Goal: Information Seeking & Learning: Learn about a topic

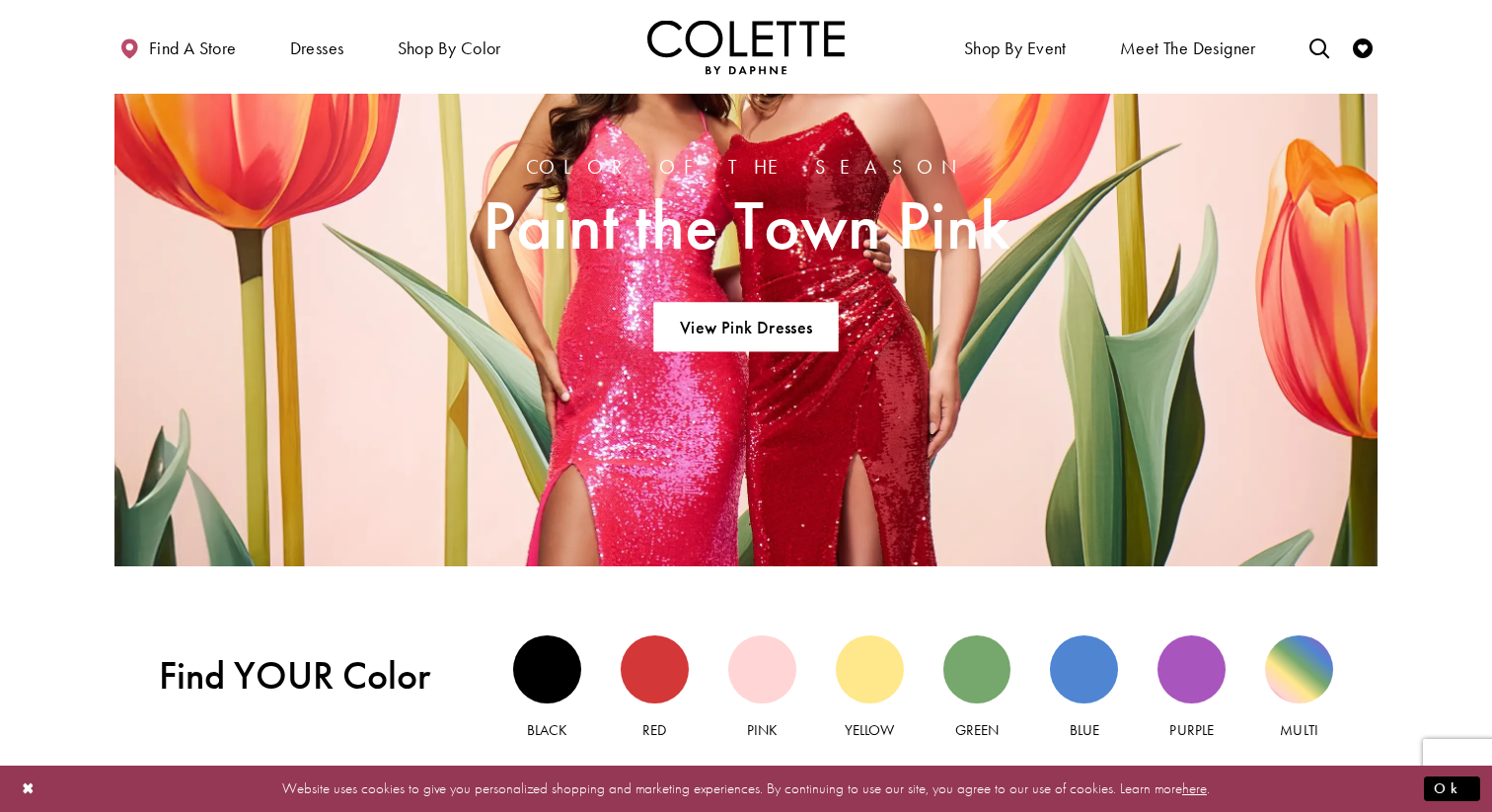
scroll to position [1231, 0]
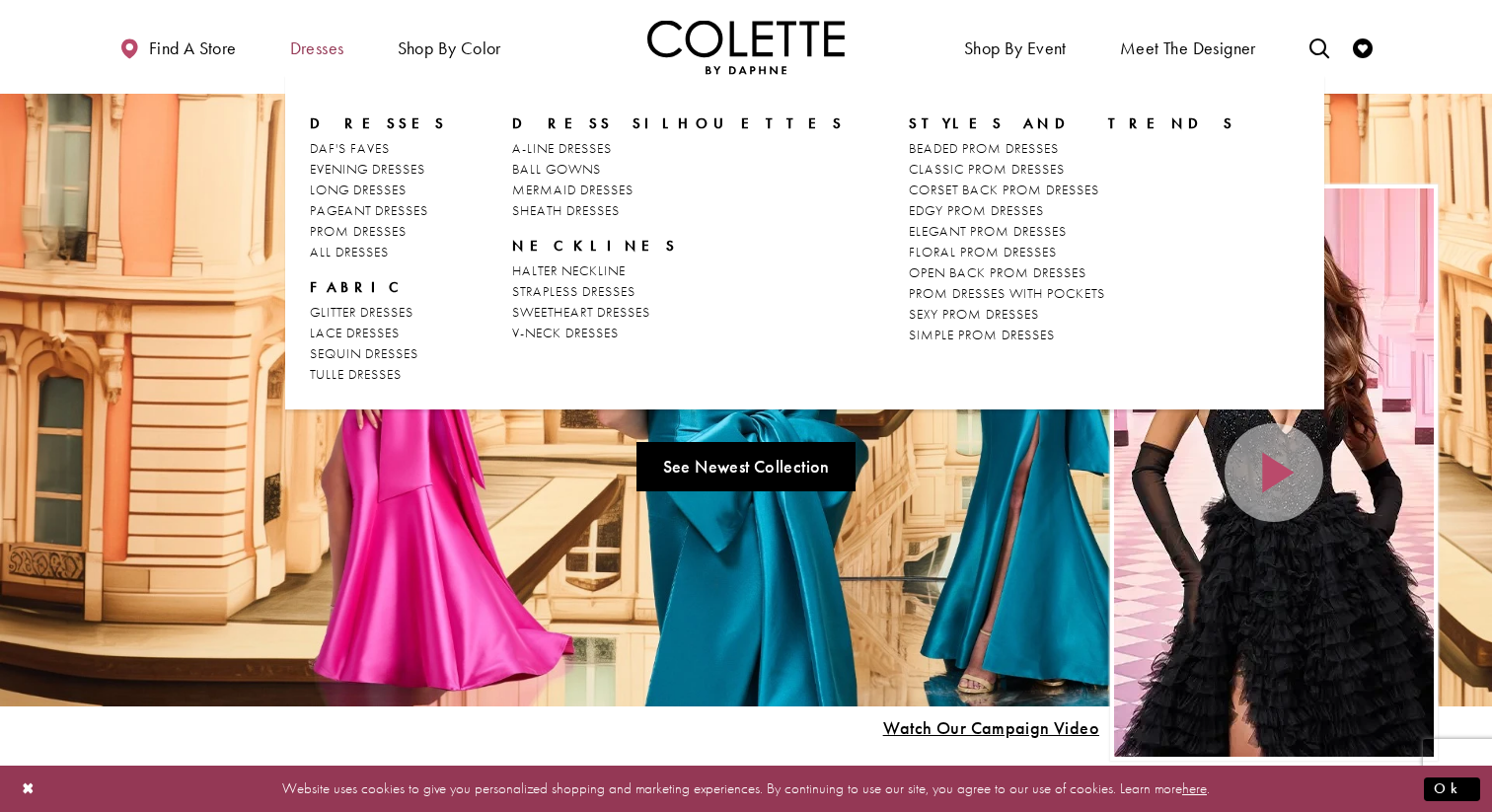
click at [322, 50] on span "Dresses" at bounding box center [317, 49] width 54 height 20
click at [339, 231] on span "PROM DRESSES" at bounding box center [359, 231] width 97 height 18
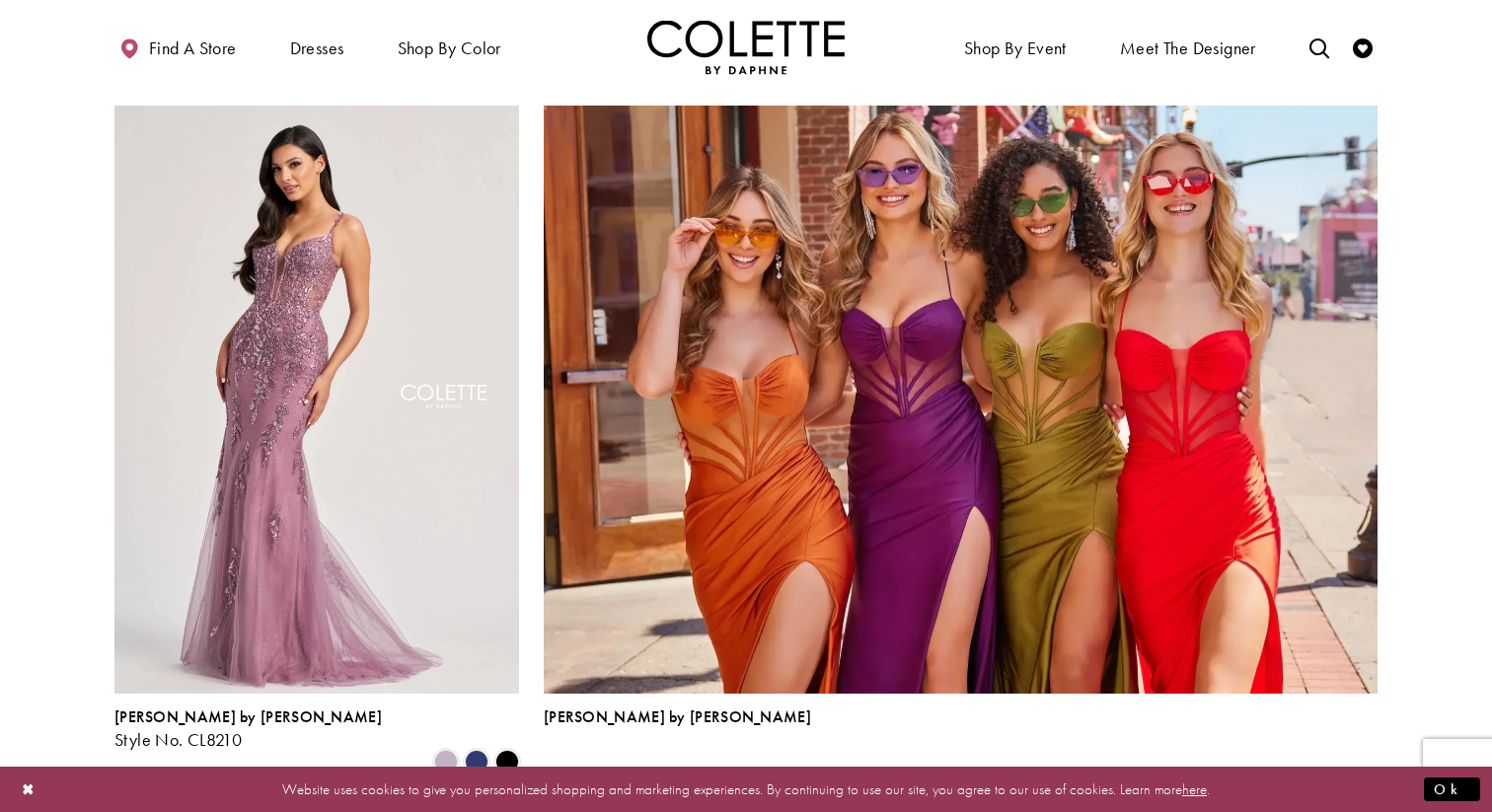
scroll to position [4148, 0]
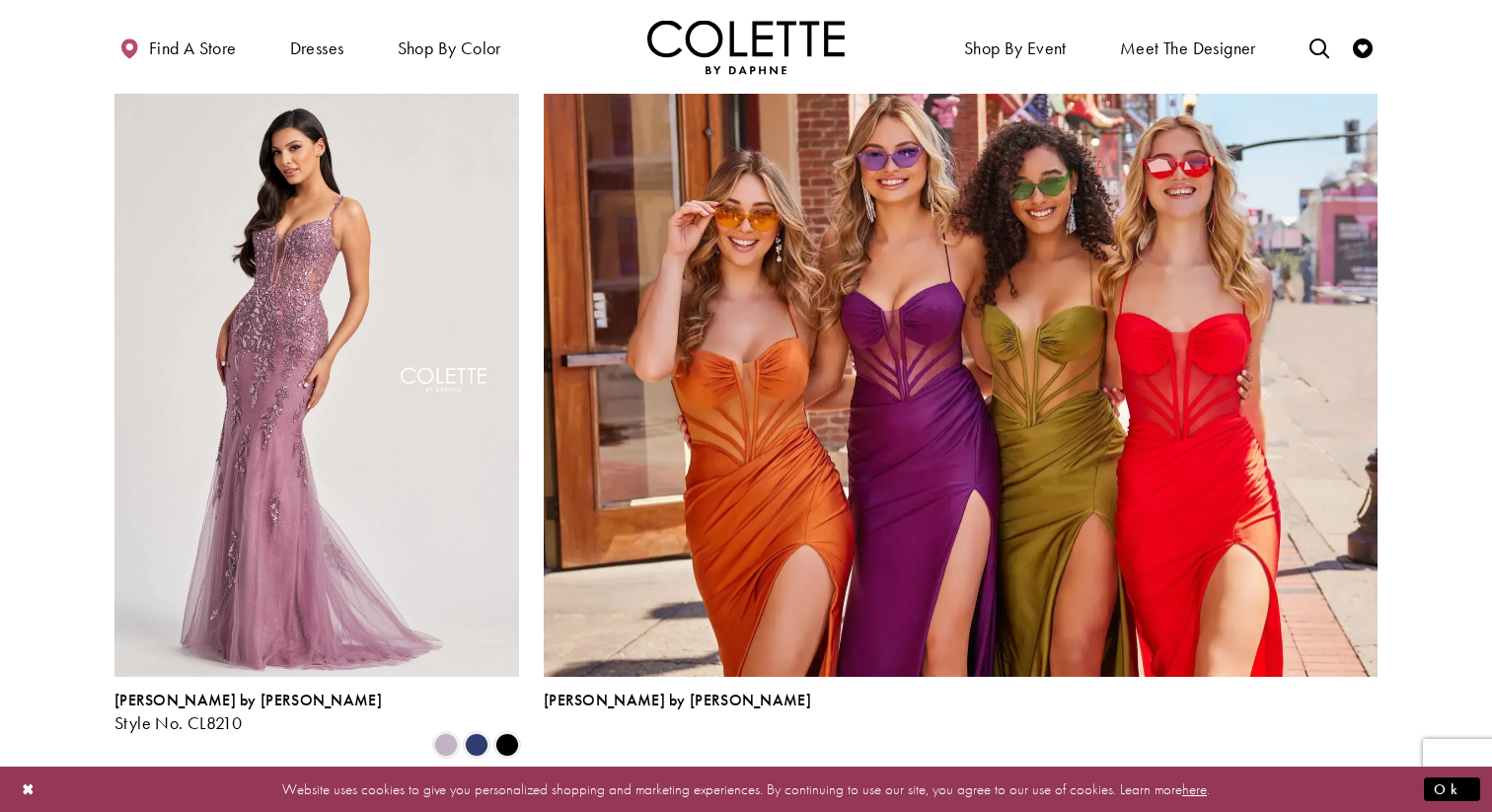
click at [708, 799] on span "2" at bounding box center [712, 809] width 9 height 21
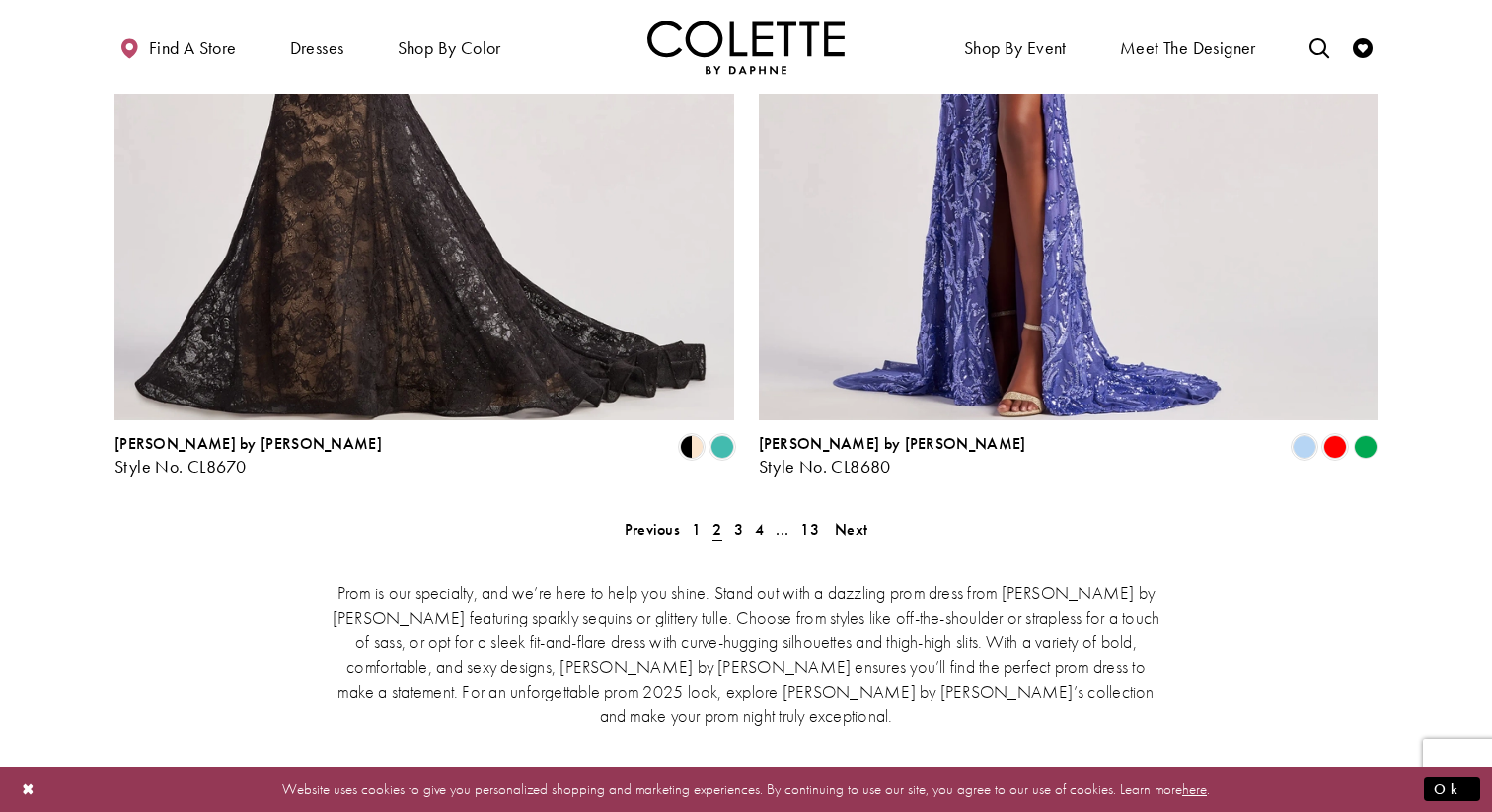
scroll to position [3974, 0]
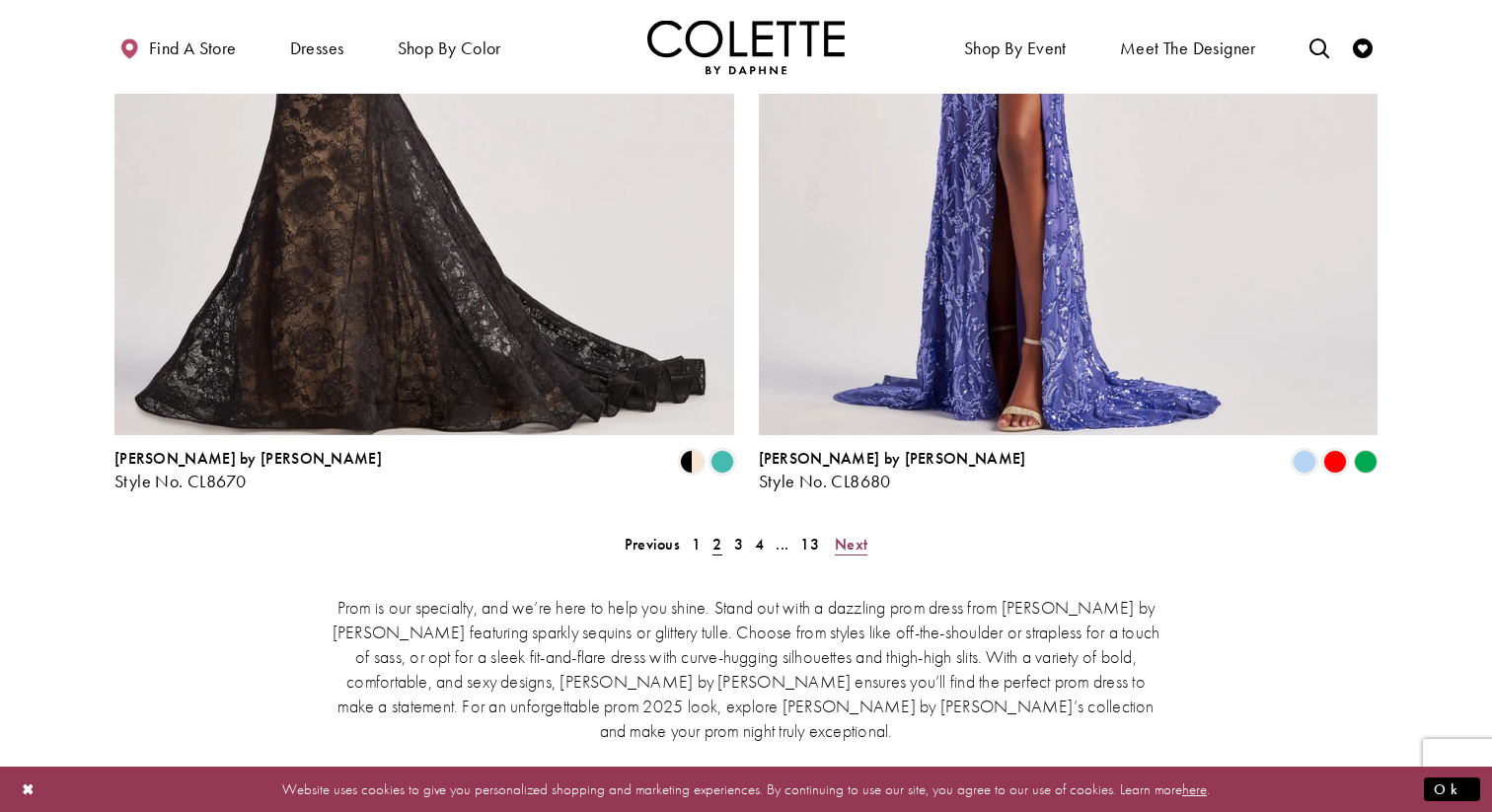
click at [851, 534] on span "Next" at bounding box center [851, 544] width 33 height 21
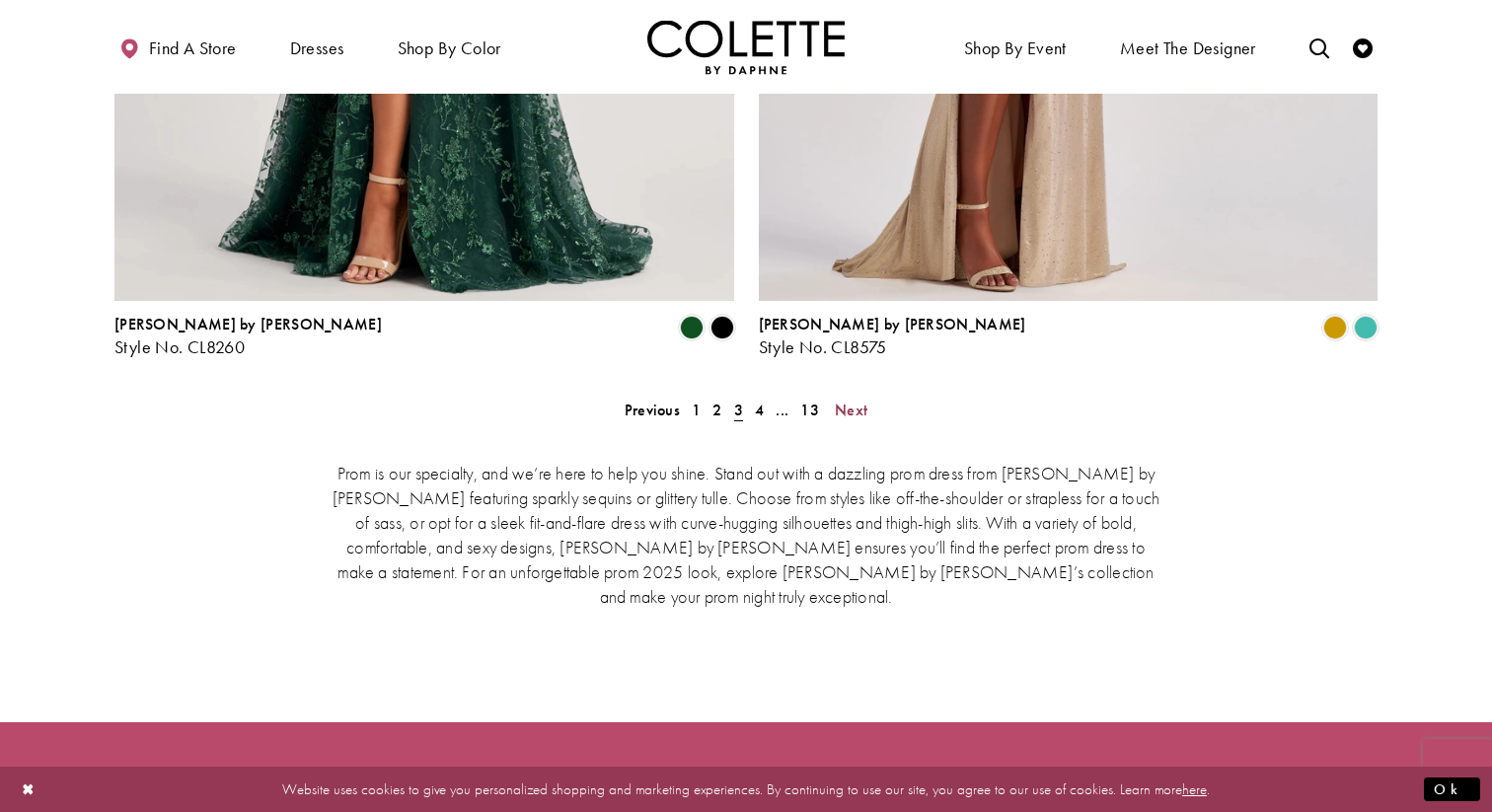
scroll to position [4225, 0]
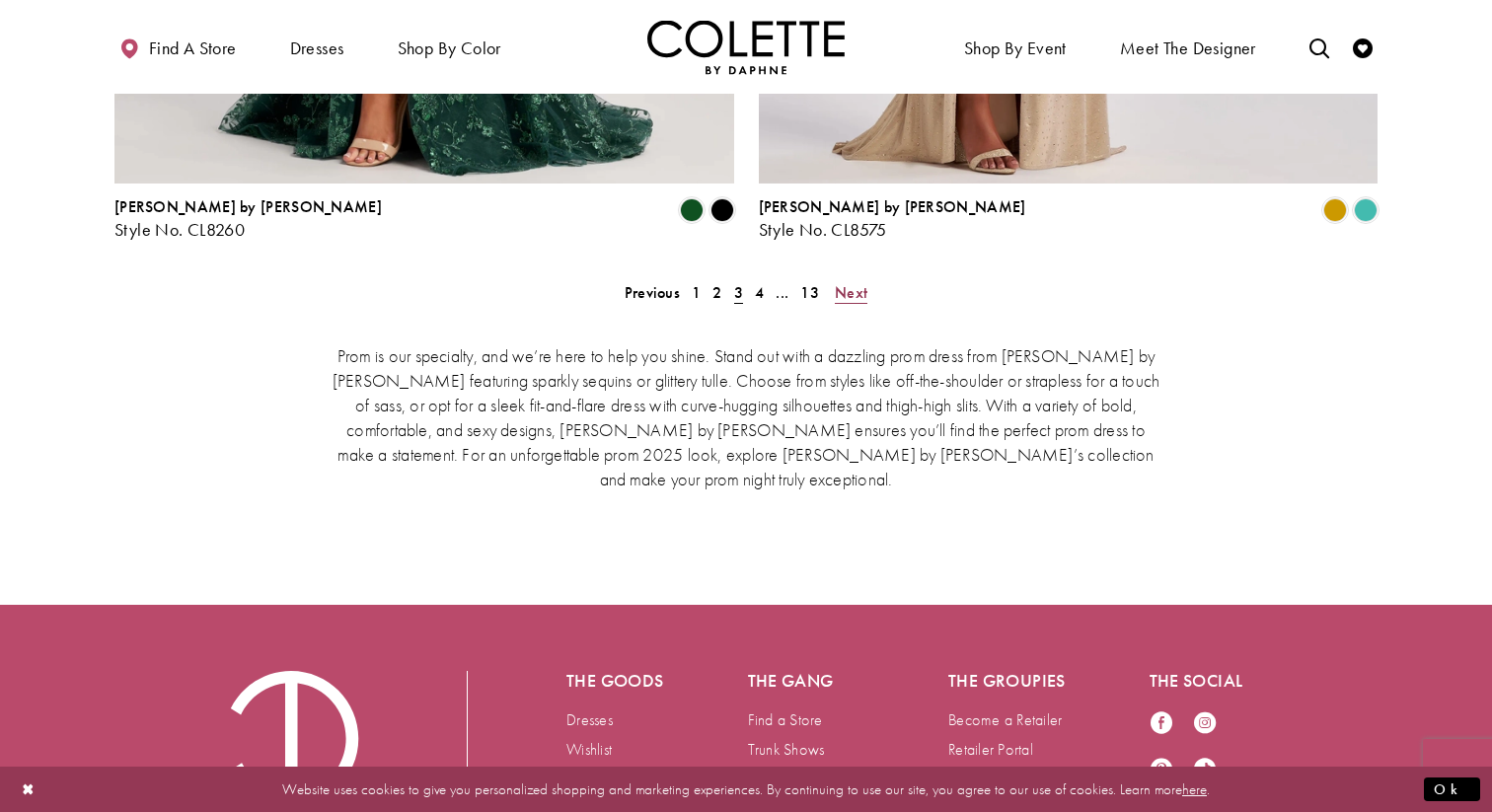
click at [849, 282] on span "Next" at bounding box center [851, 292] width 33 height 21
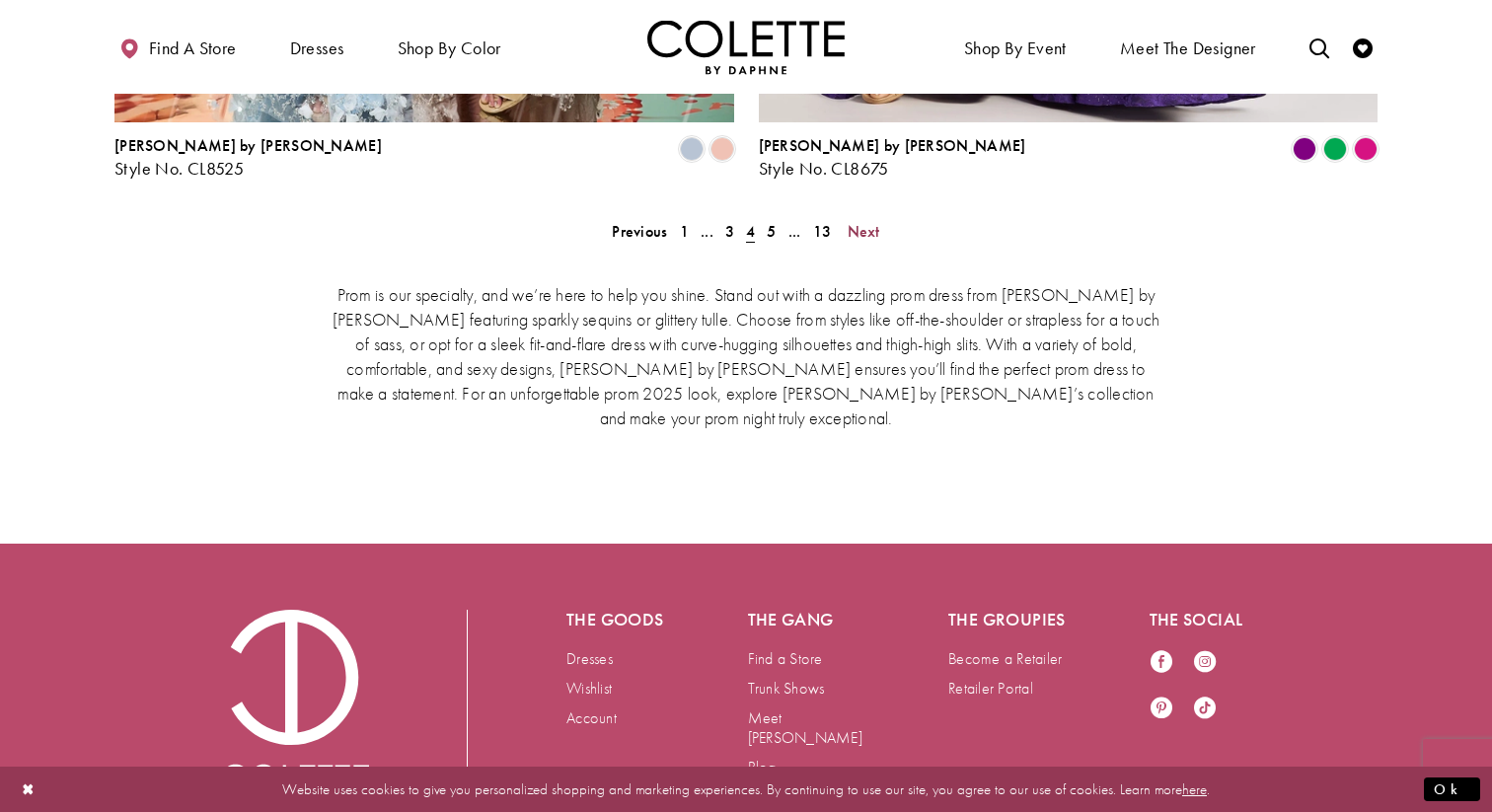
scroll to position [4277, 0]
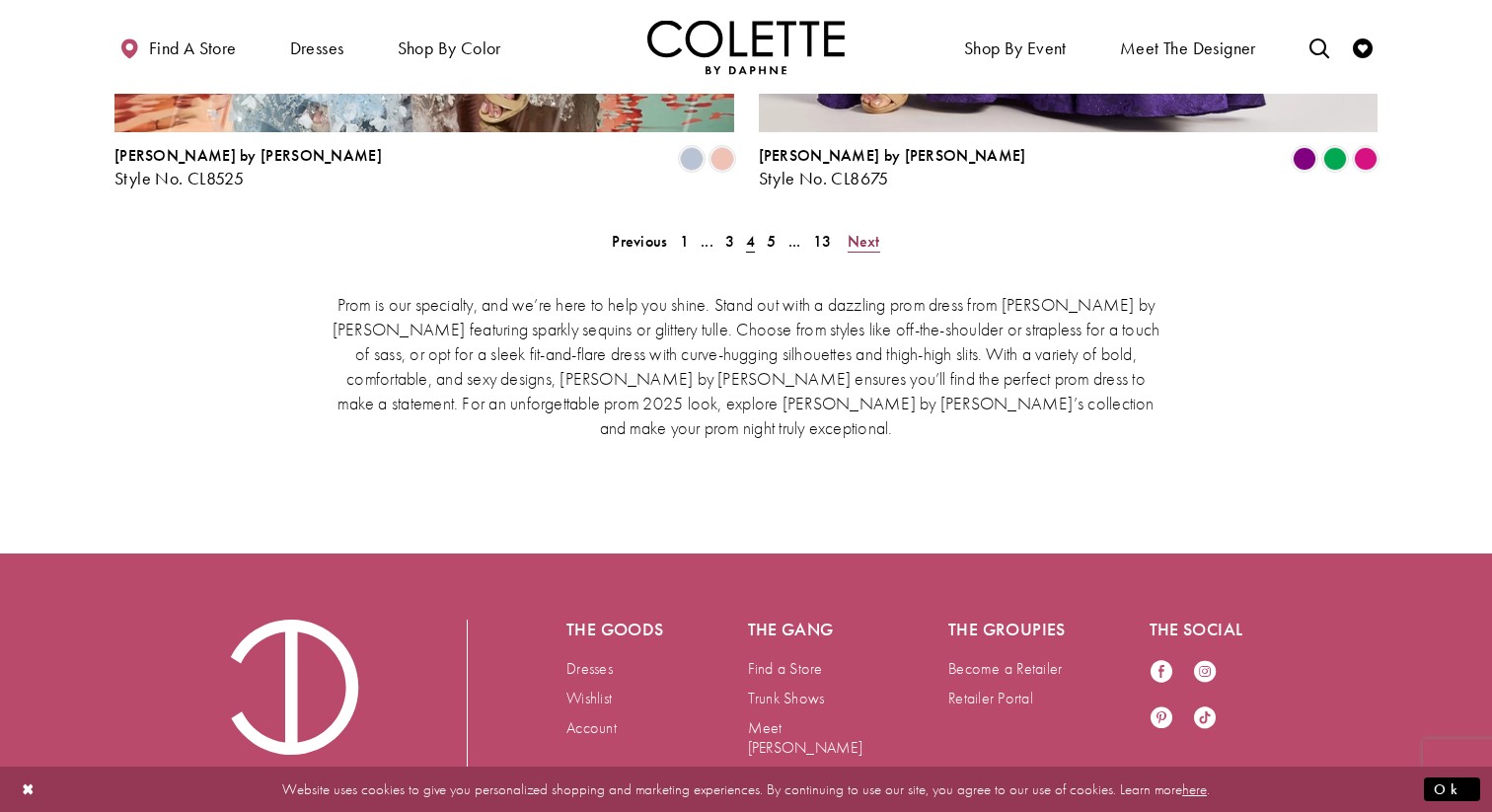
click at [865, 231] on span "Next" at bounding box center [864, 241] width 33 height 21
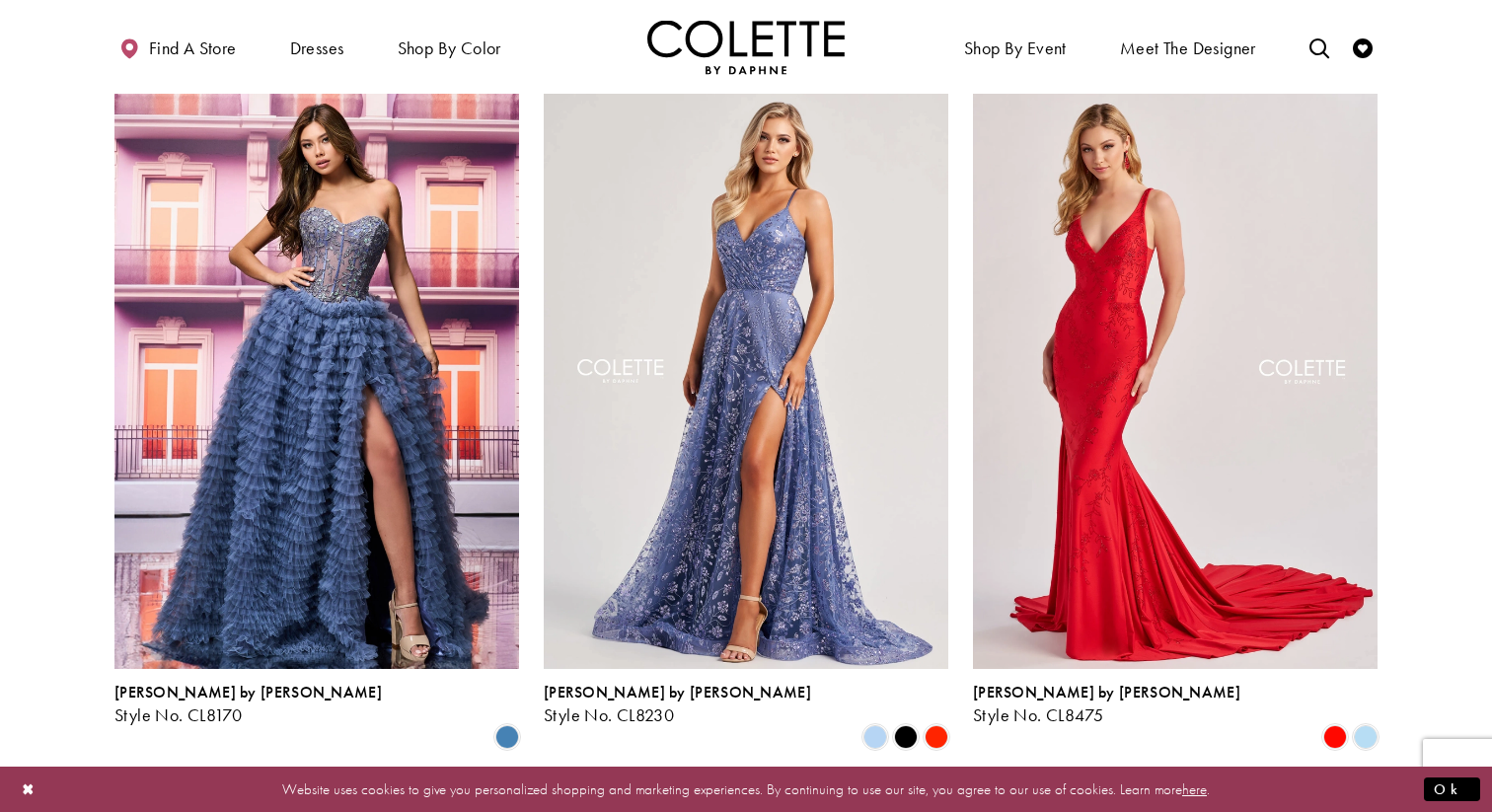
scroll to position [1981, 0]
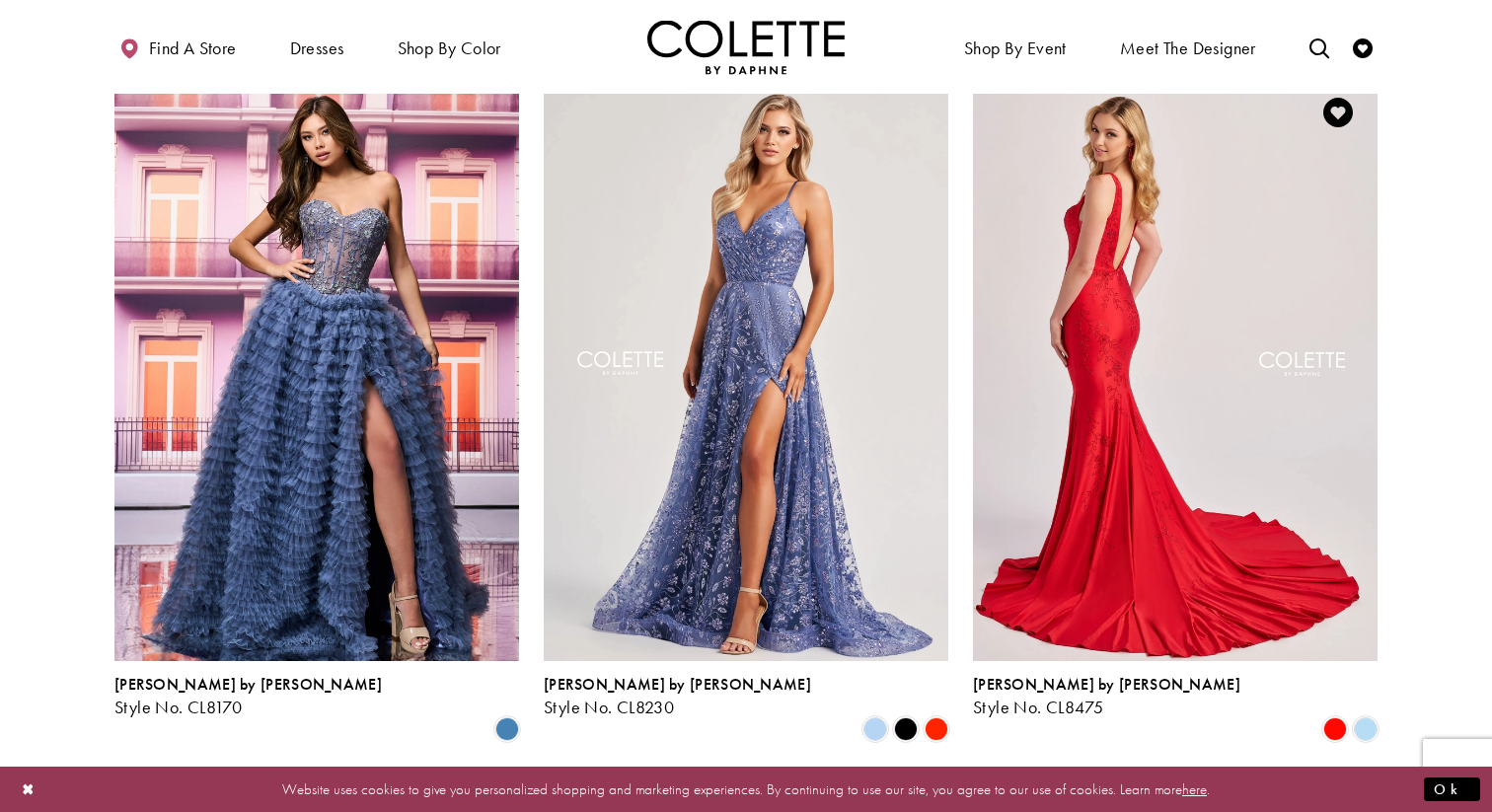
click at [1022, 380] on img "Visit Colette by Daphne Style No. CL8475 Page" at bounding box center [1175, 367] width 404 height 588
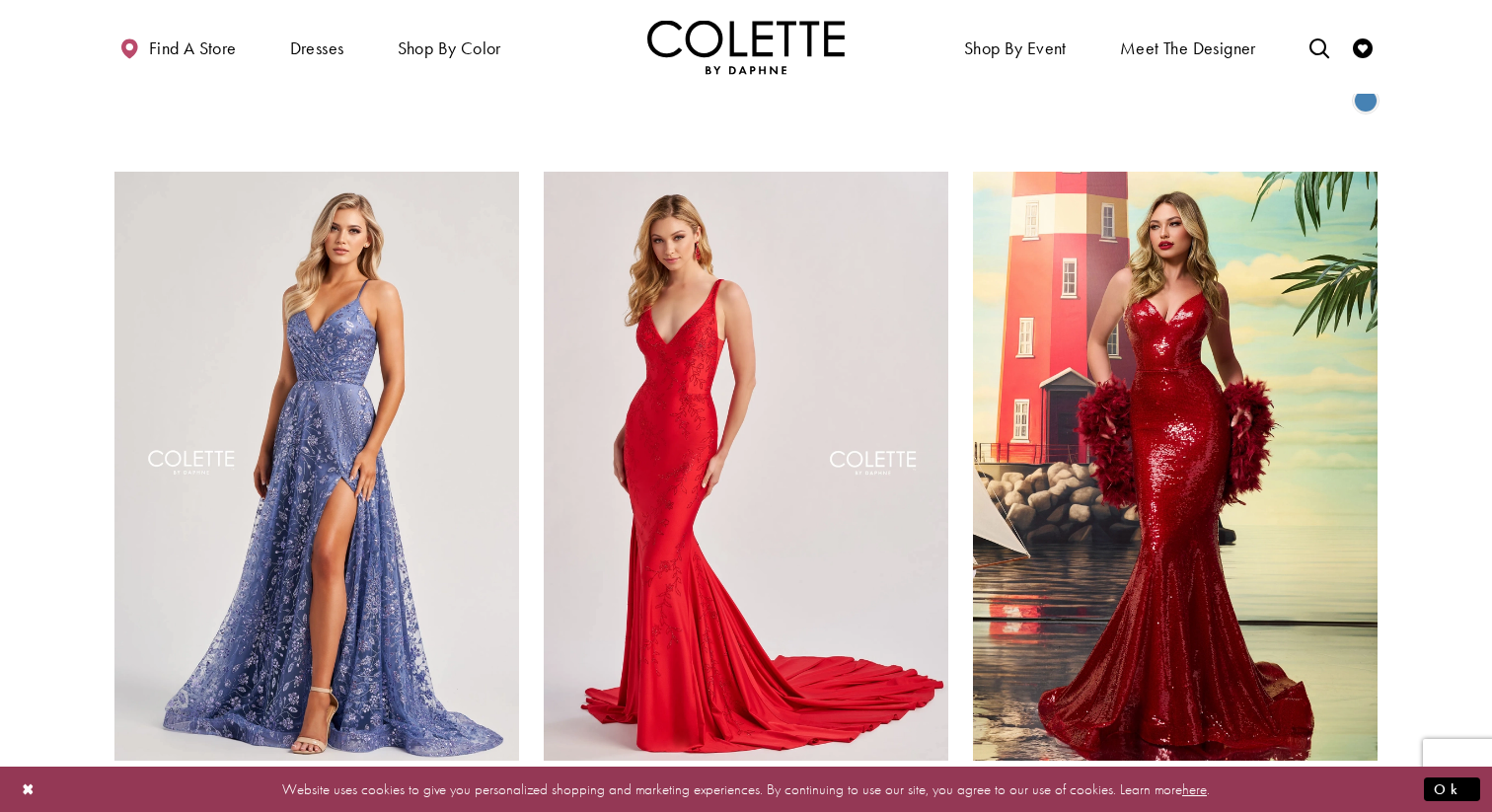
scroll to position [2611, 0]
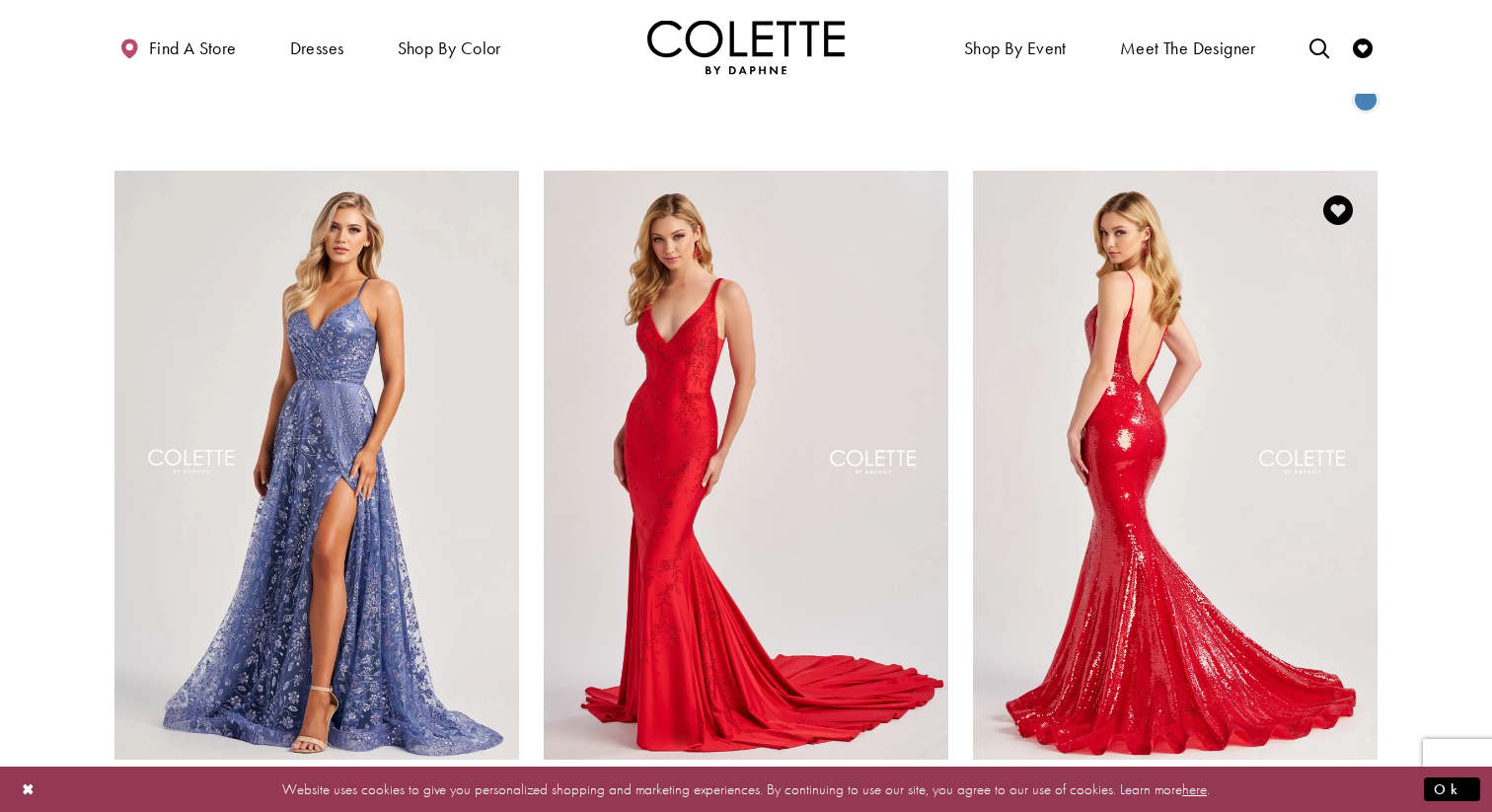
click at [1284, 516] on img "Visit Colette by Daphne Style No. CL8615 Page" at bounding box center [1175, 464] width 404 height 588
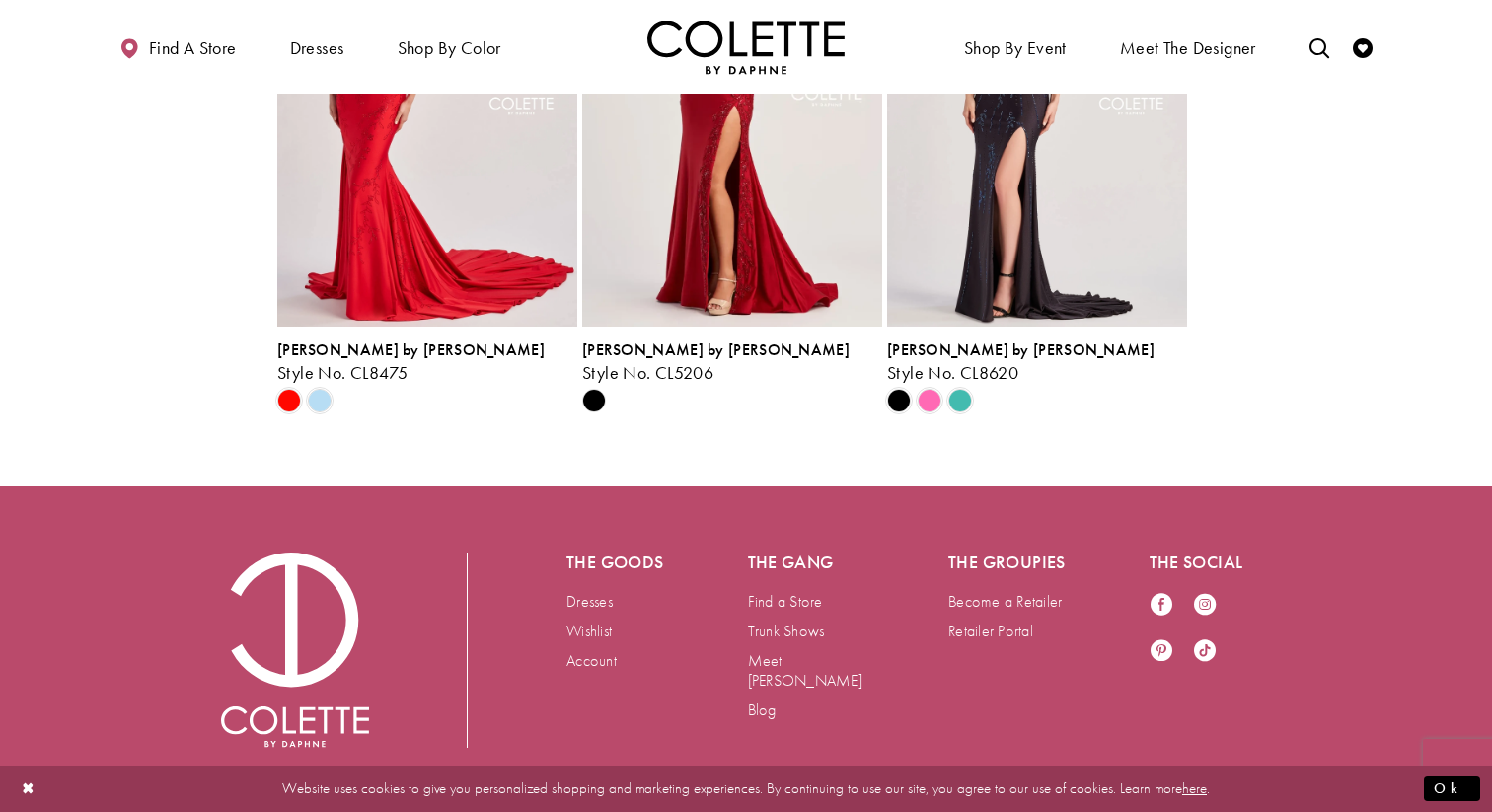
scroll to position [2668, 0]
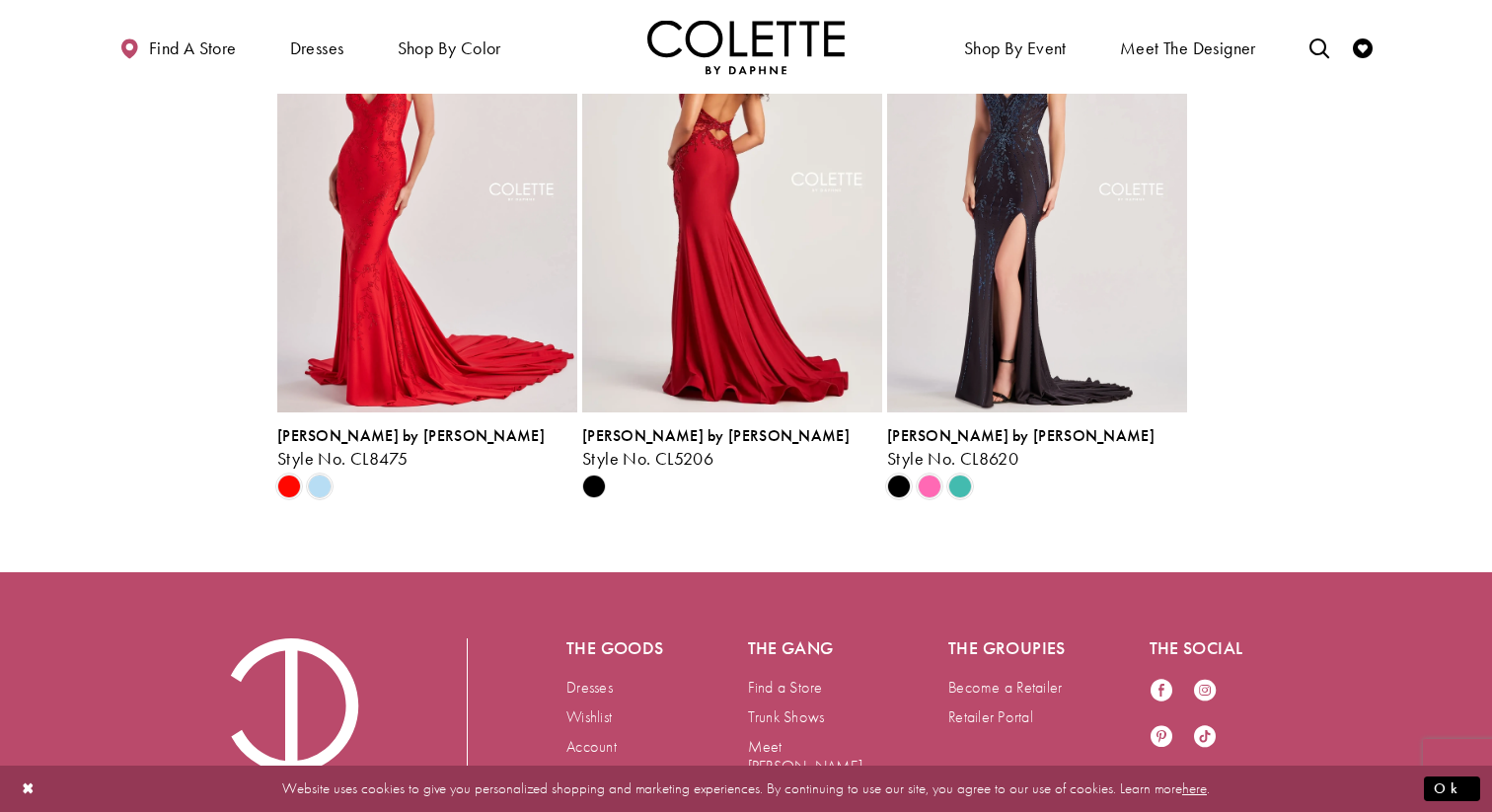
click at [776, 345] on img "Visit Colette by Daphne Style No. CL5206 Page" at bounding box center [732, 194] width 300 height 436
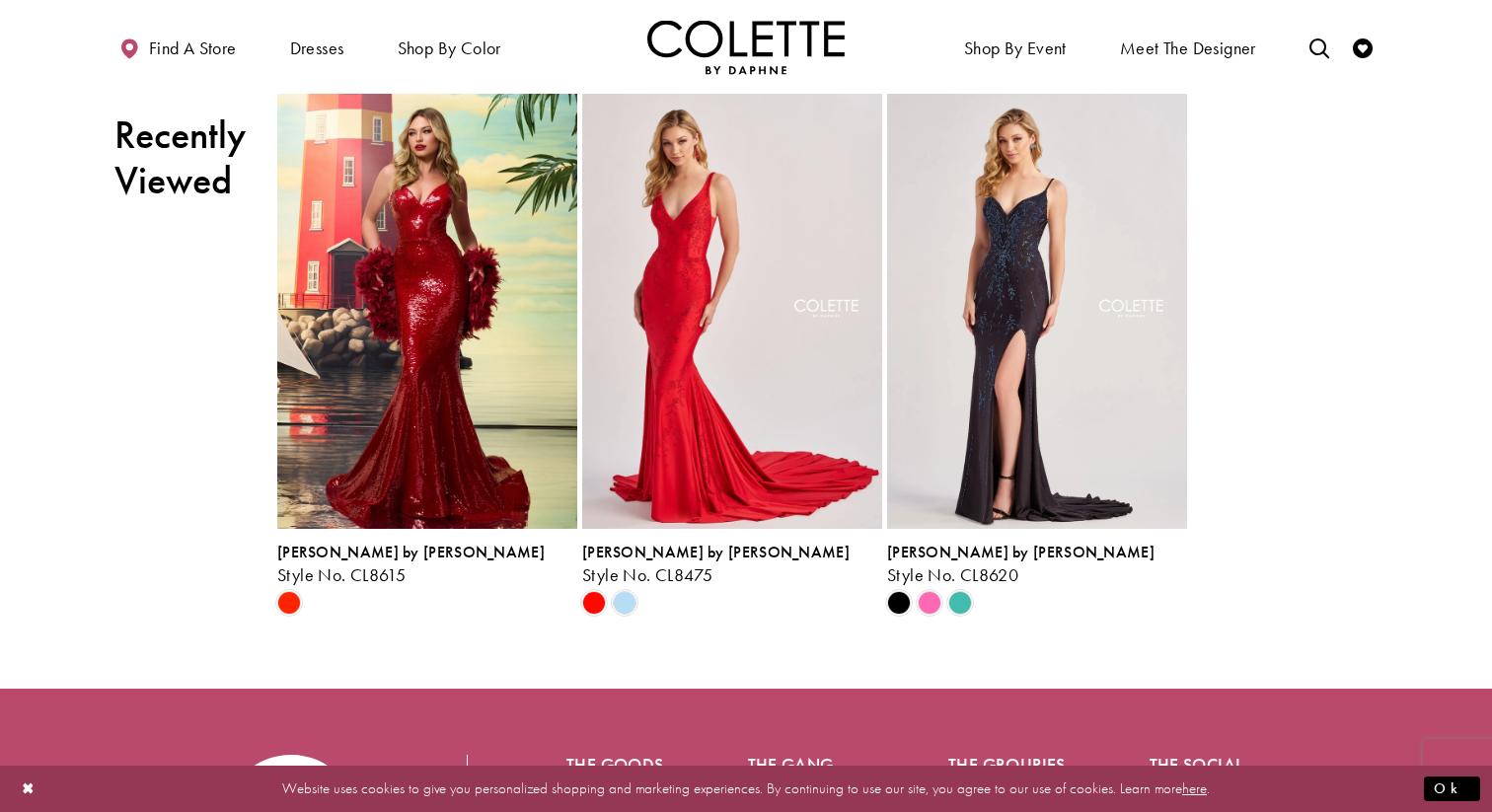
scroll to position [1880, 0]
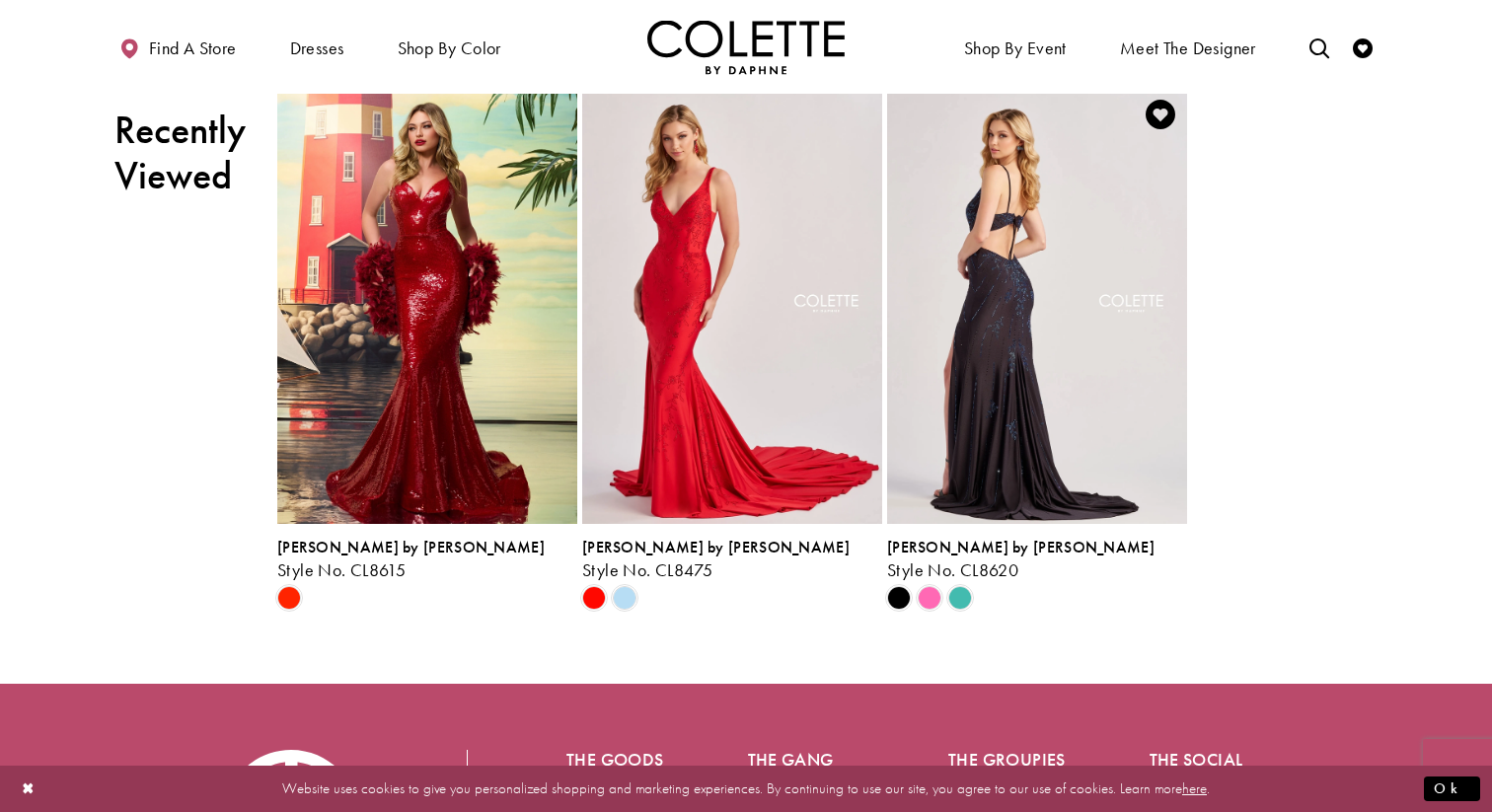
click at [1131, 417] on img "Visit Colette by Daphne Style No. CL8620 Page" at bounding box center [1037, 306] width 300 height 436
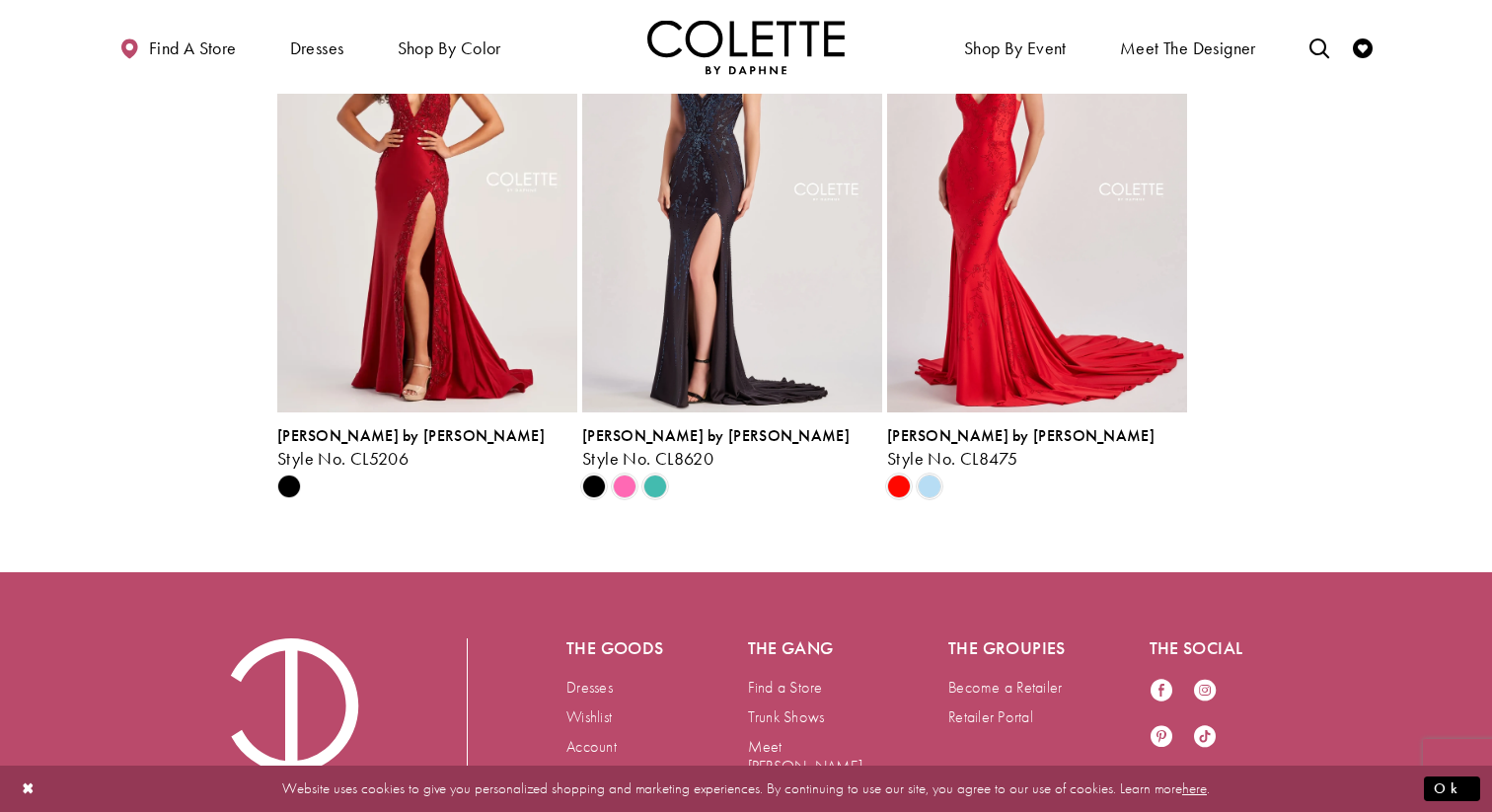
scroll to position [2668, 0]
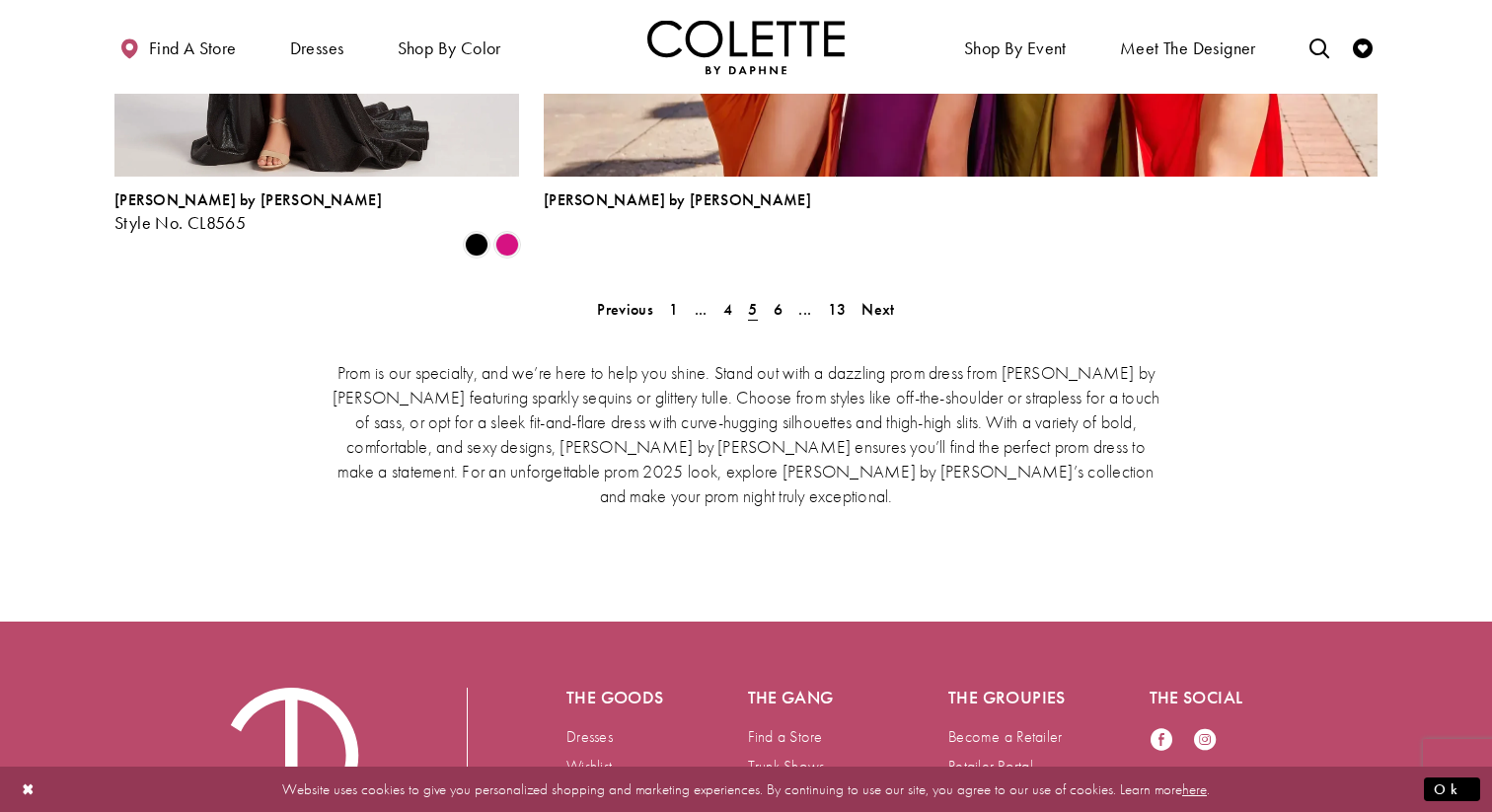
scroll to position [4700, 0]
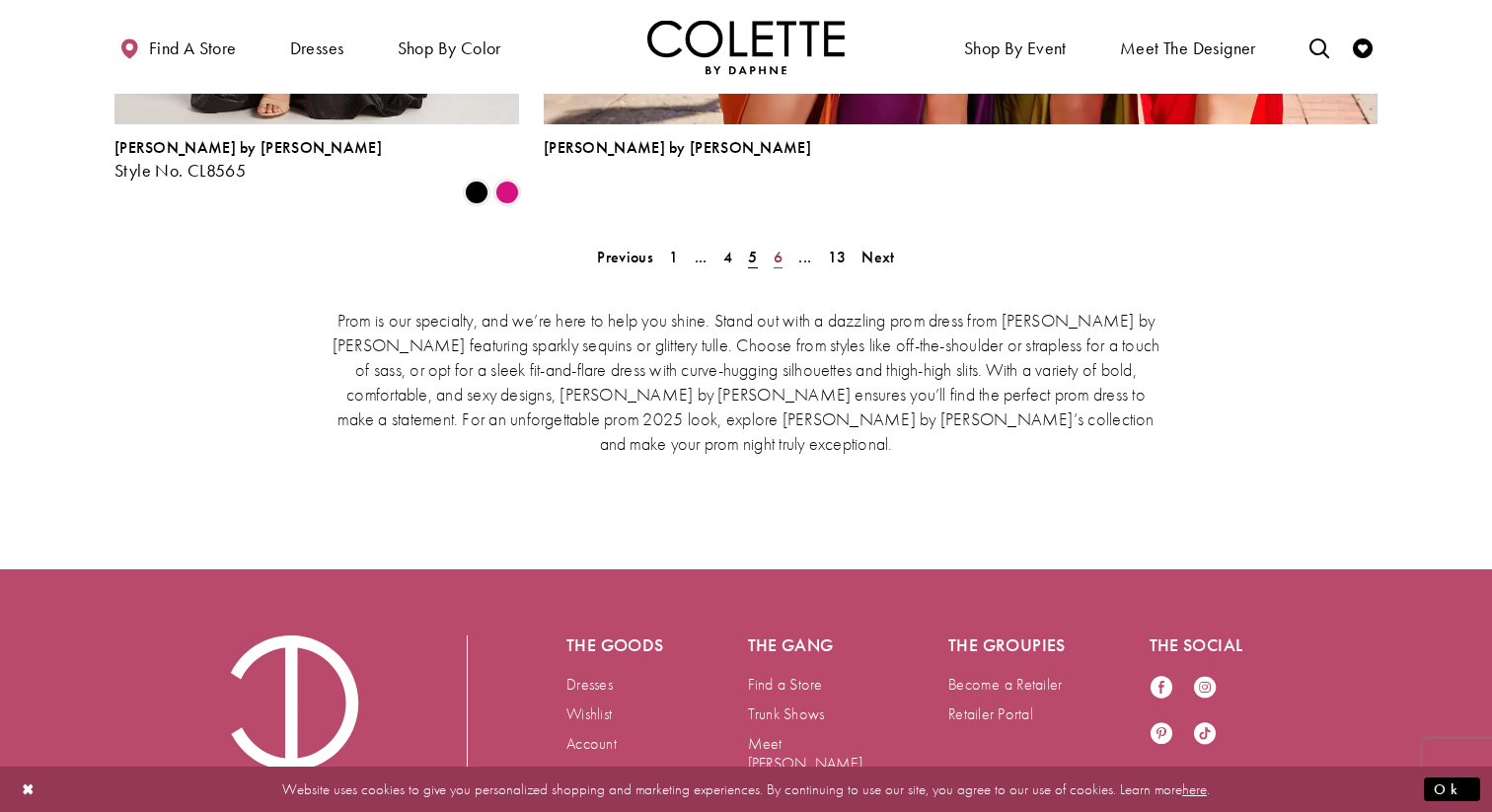
click at [788, 243] on link "6" at bounding box center [778, 256] width 21 height 29
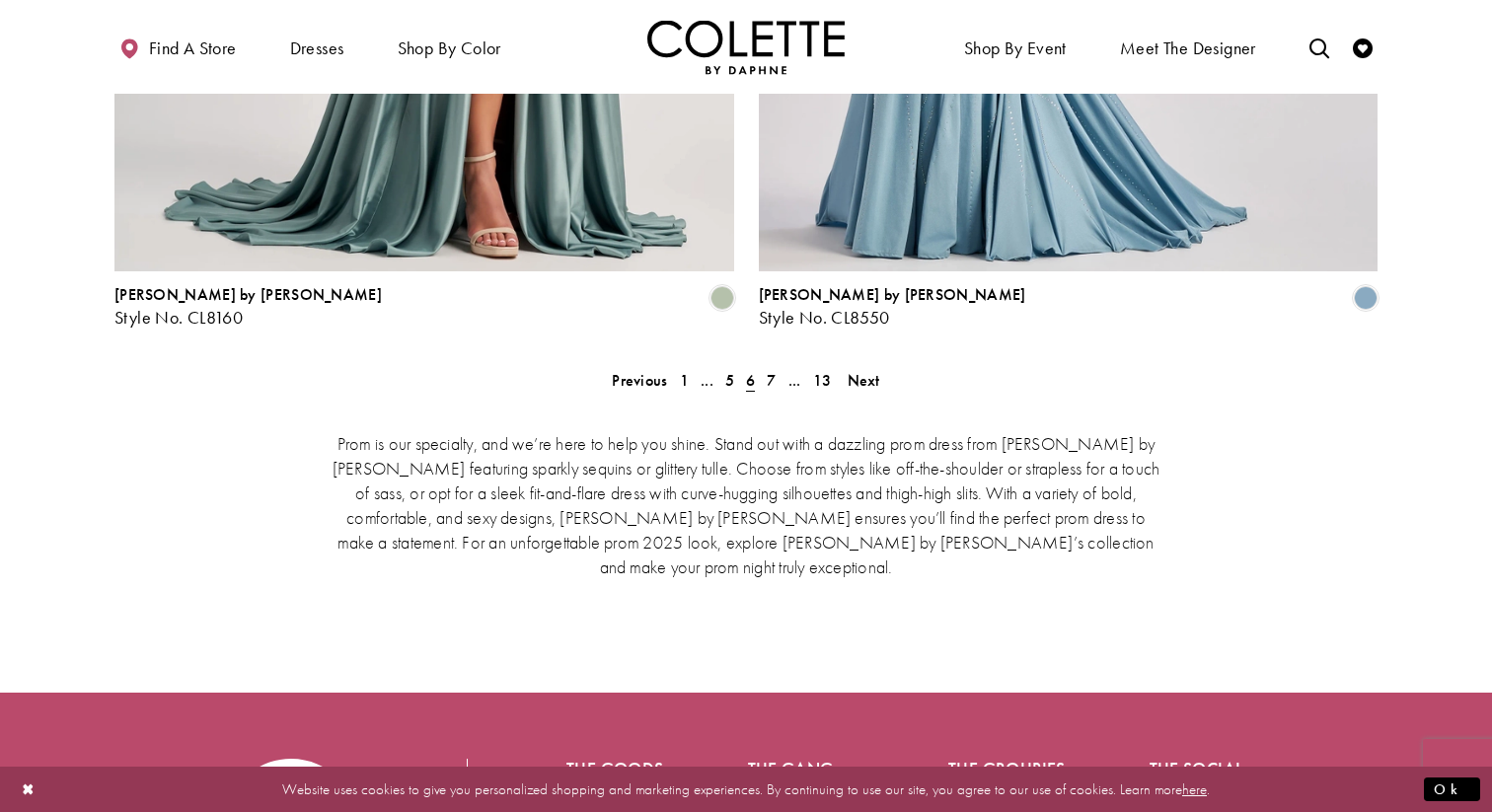
scroll to position [4157, 0]
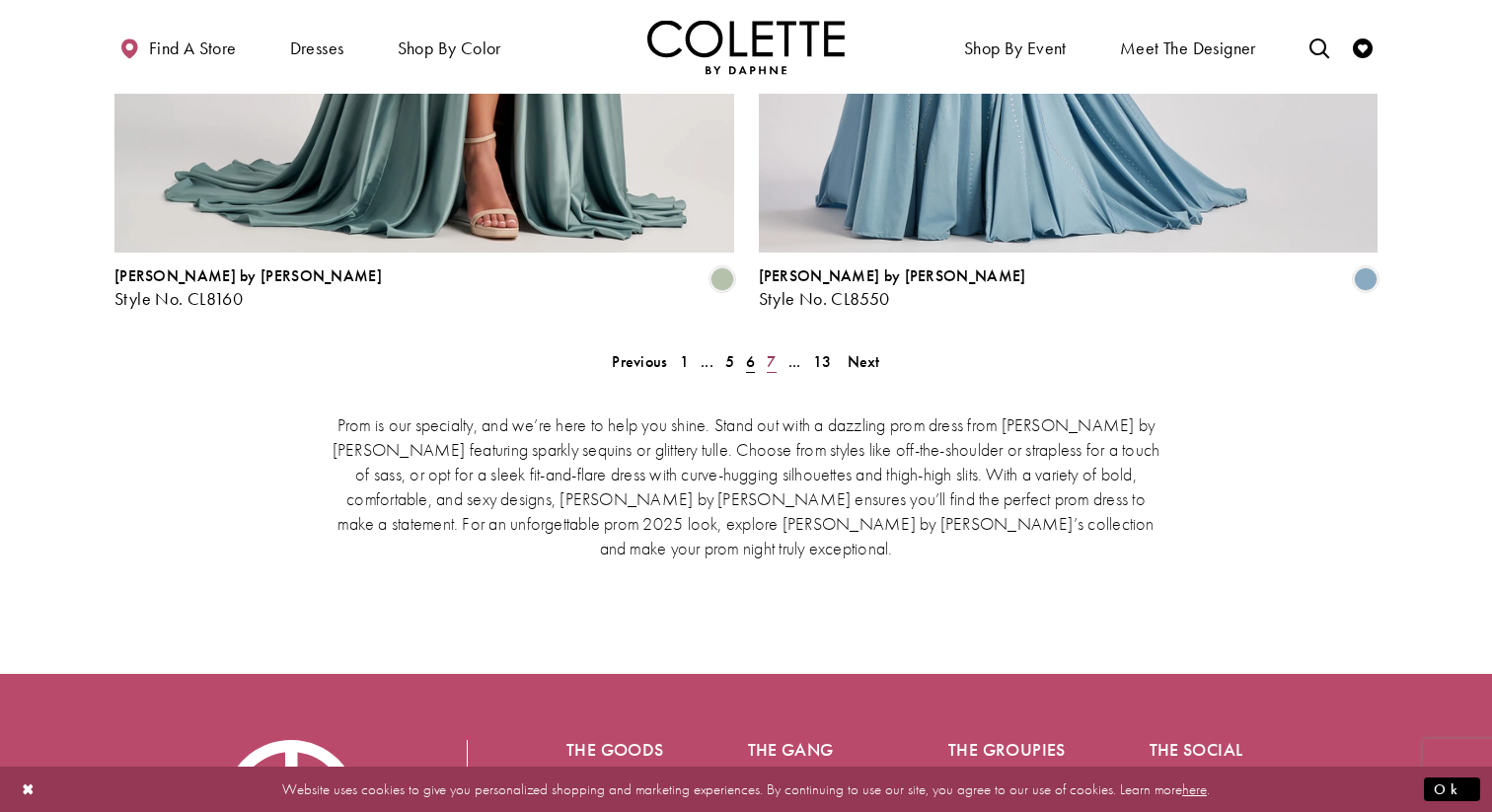
click at [769, 352] on span "7" at bounding box center [771, 361] width 9 height 21
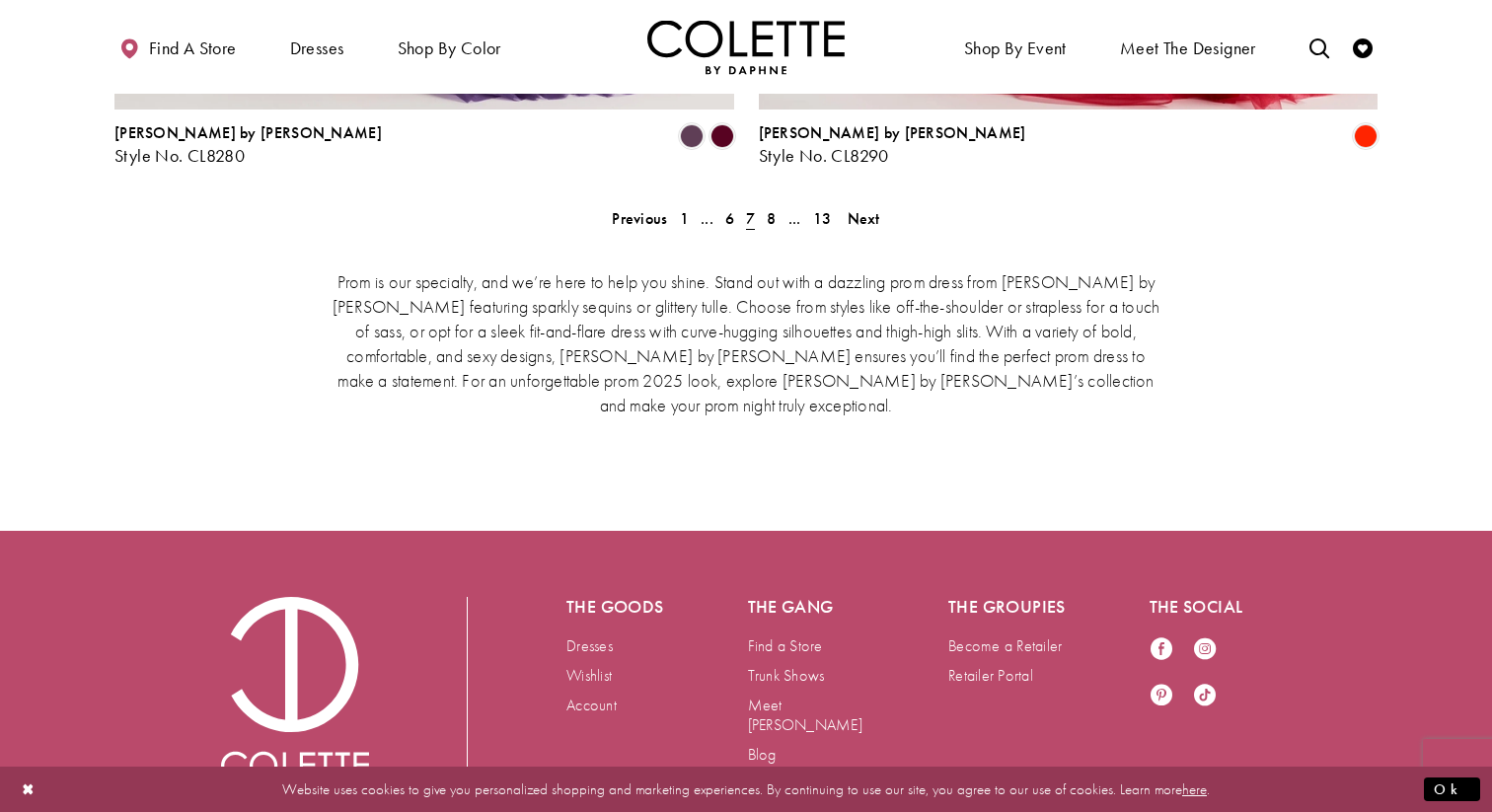
scroll to position [4303, 0]
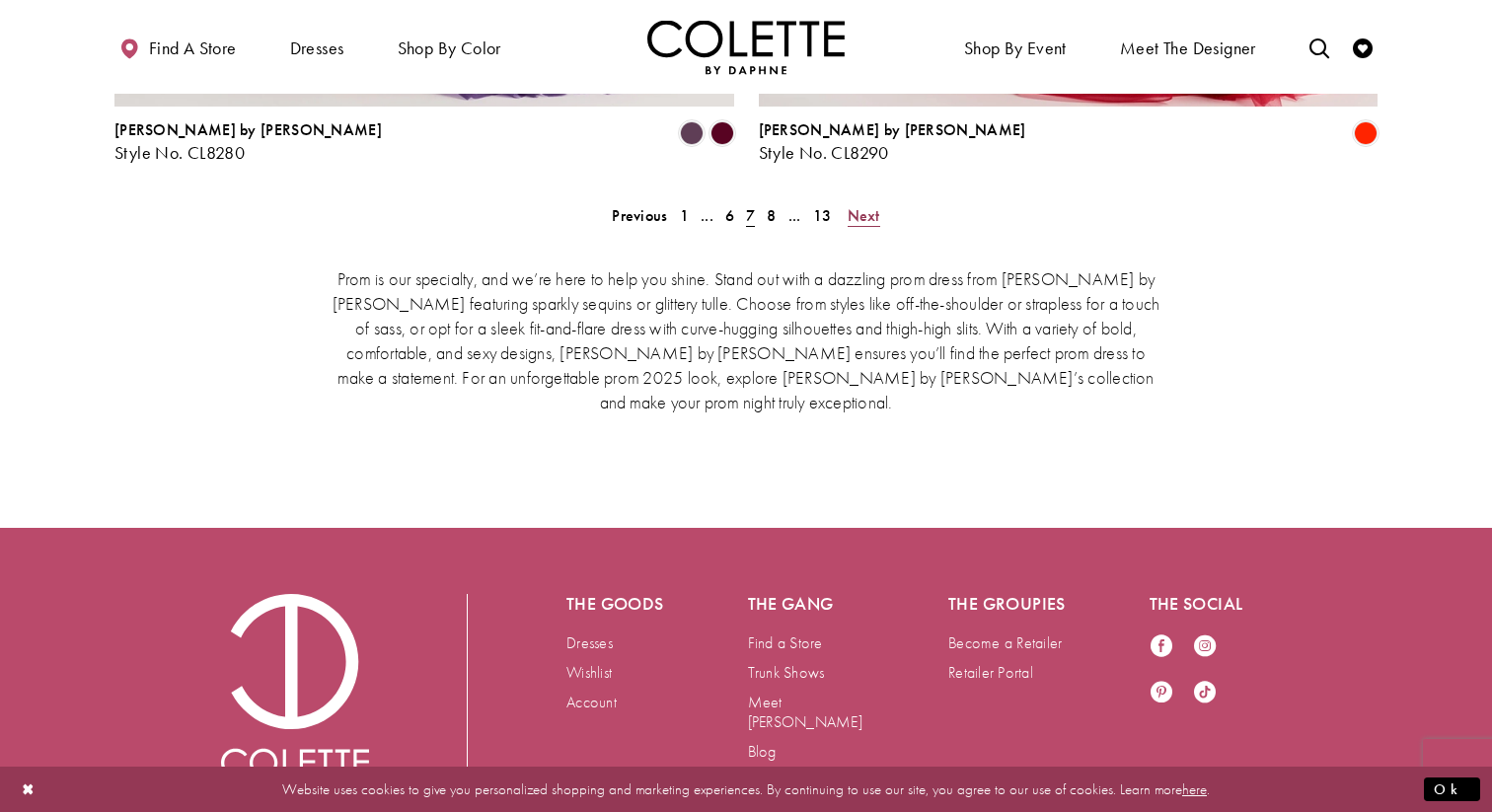
click at [872, 205] on span "Next" at bounding box center [864, 215] width 33 height 21
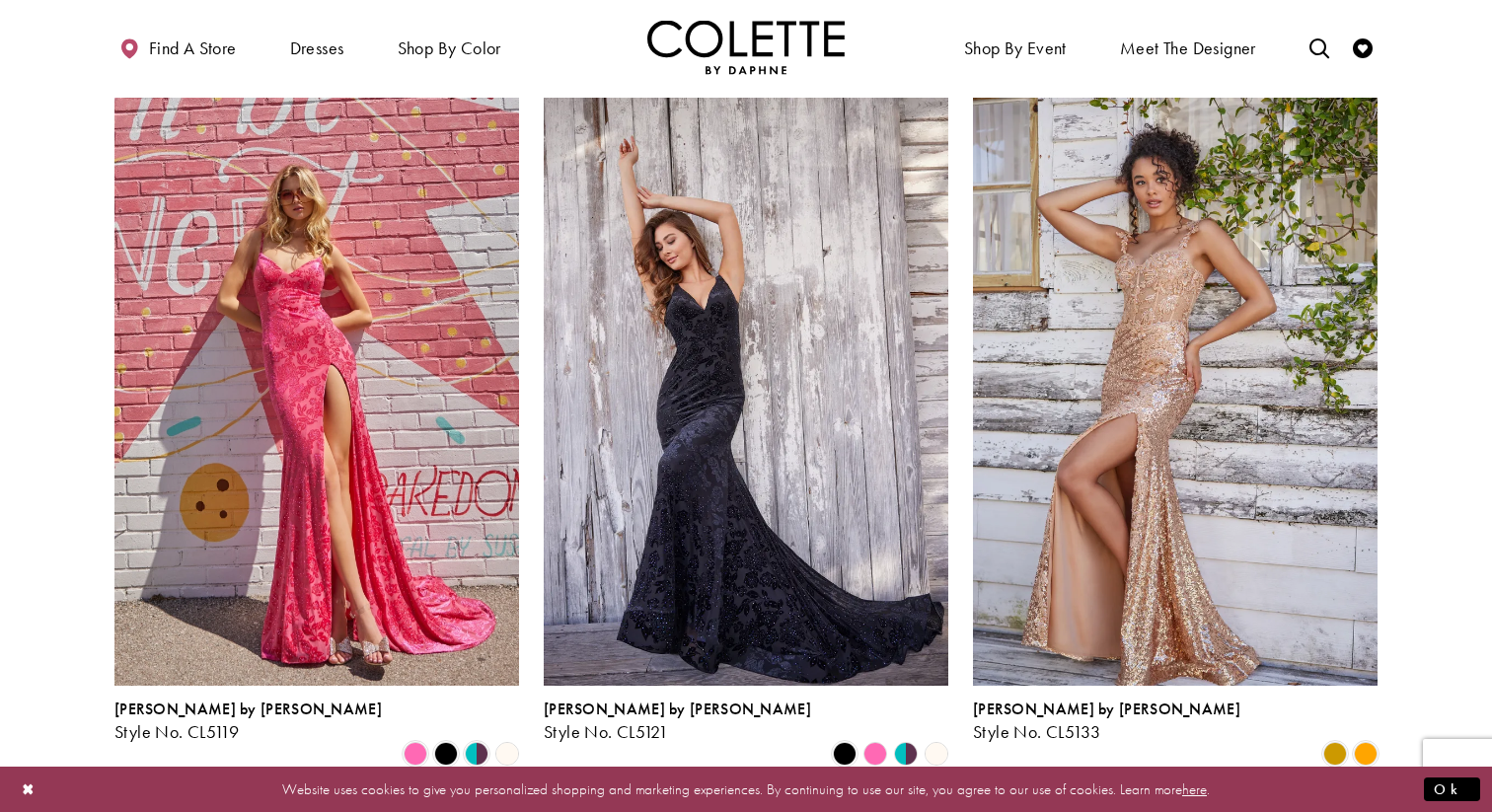
scroll to position [1939, 0]
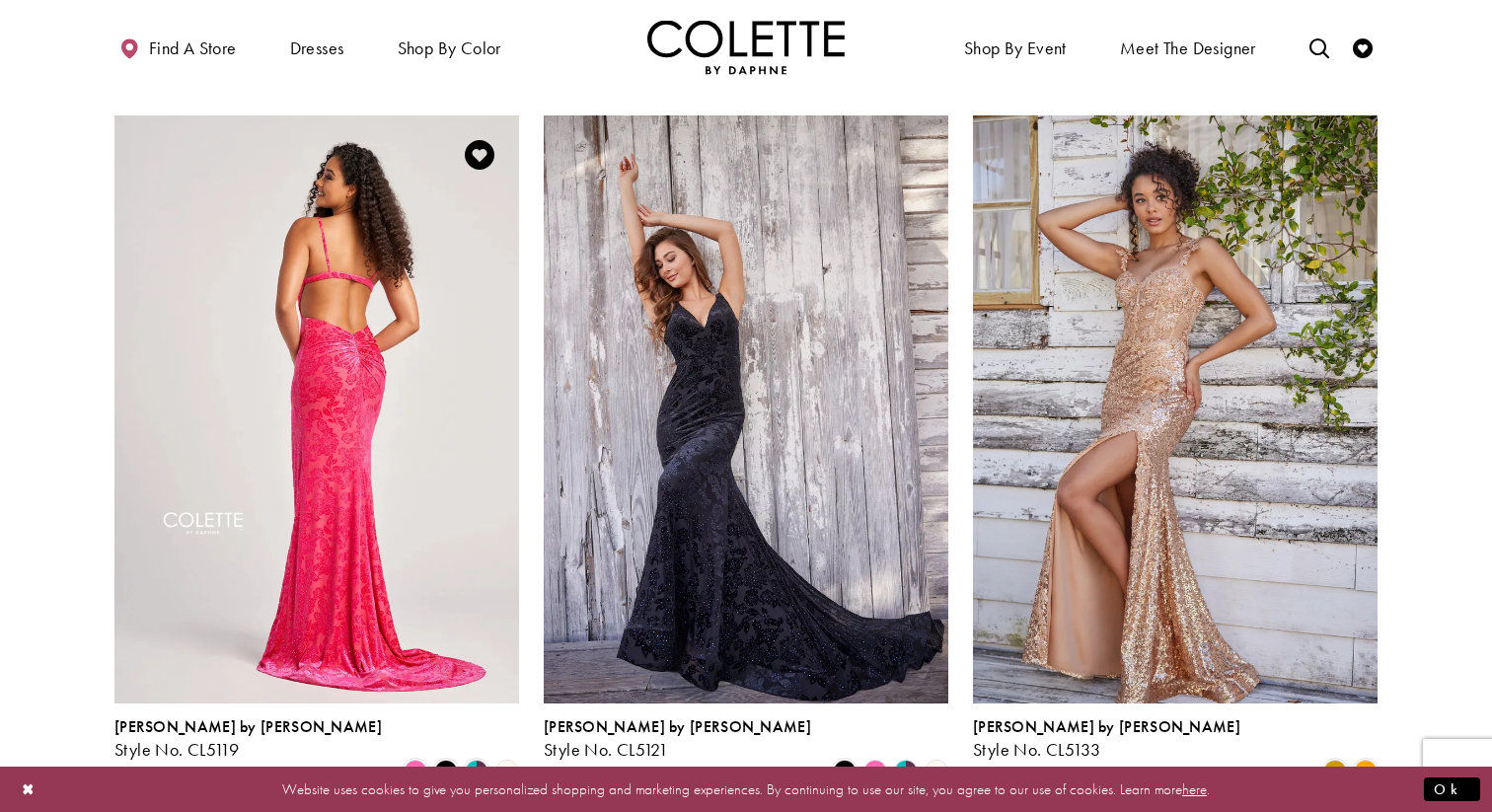
click at [212, 354] on img "Visit Colette by Daphne Style No. CL5119 Page" at bounding box center [317, 410] width 404 height 588
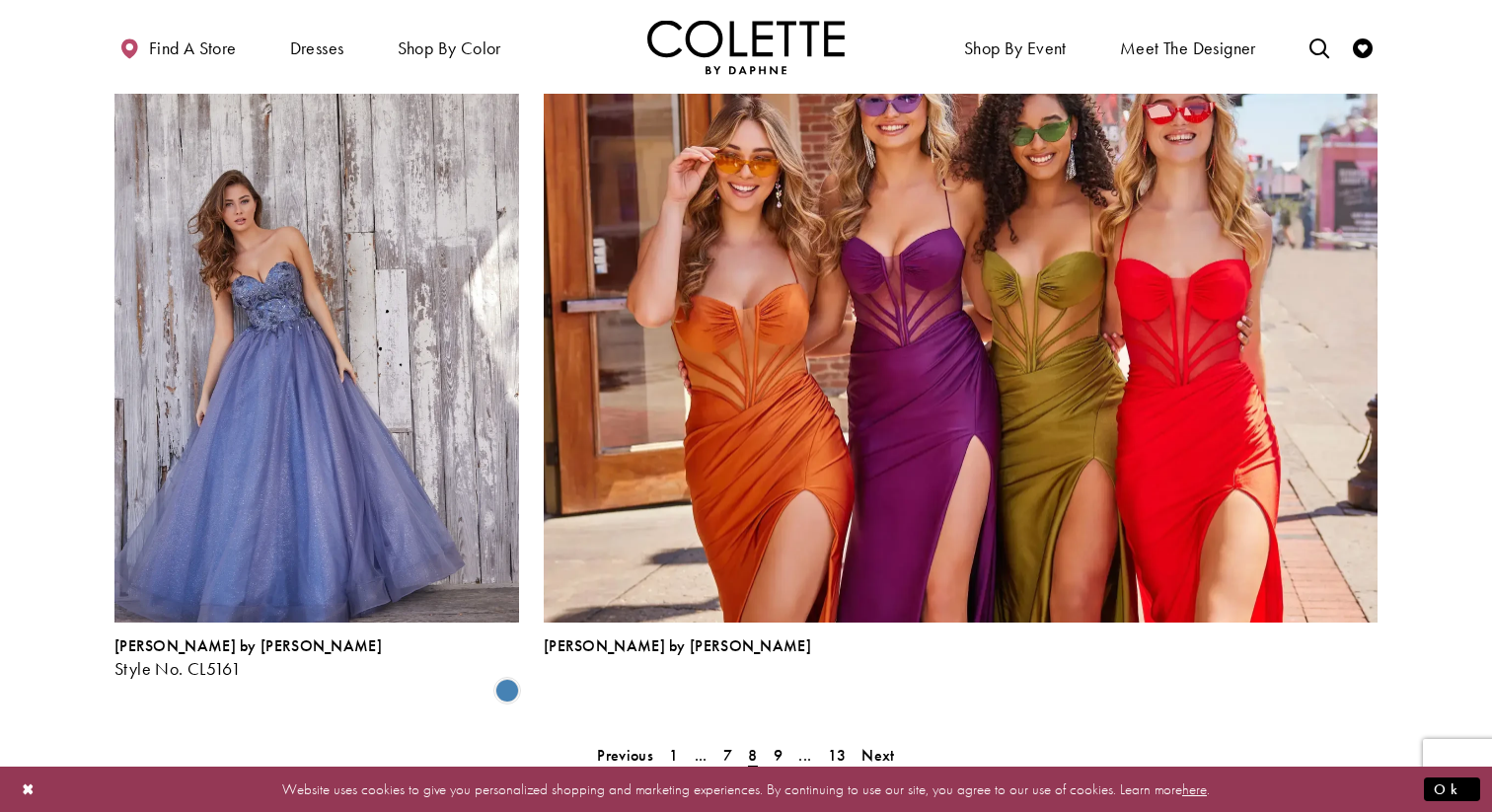
scroll to position [4203, 0]
click at [771, 740] on link "9" at bounding box center [778, 754] width 21 height 29
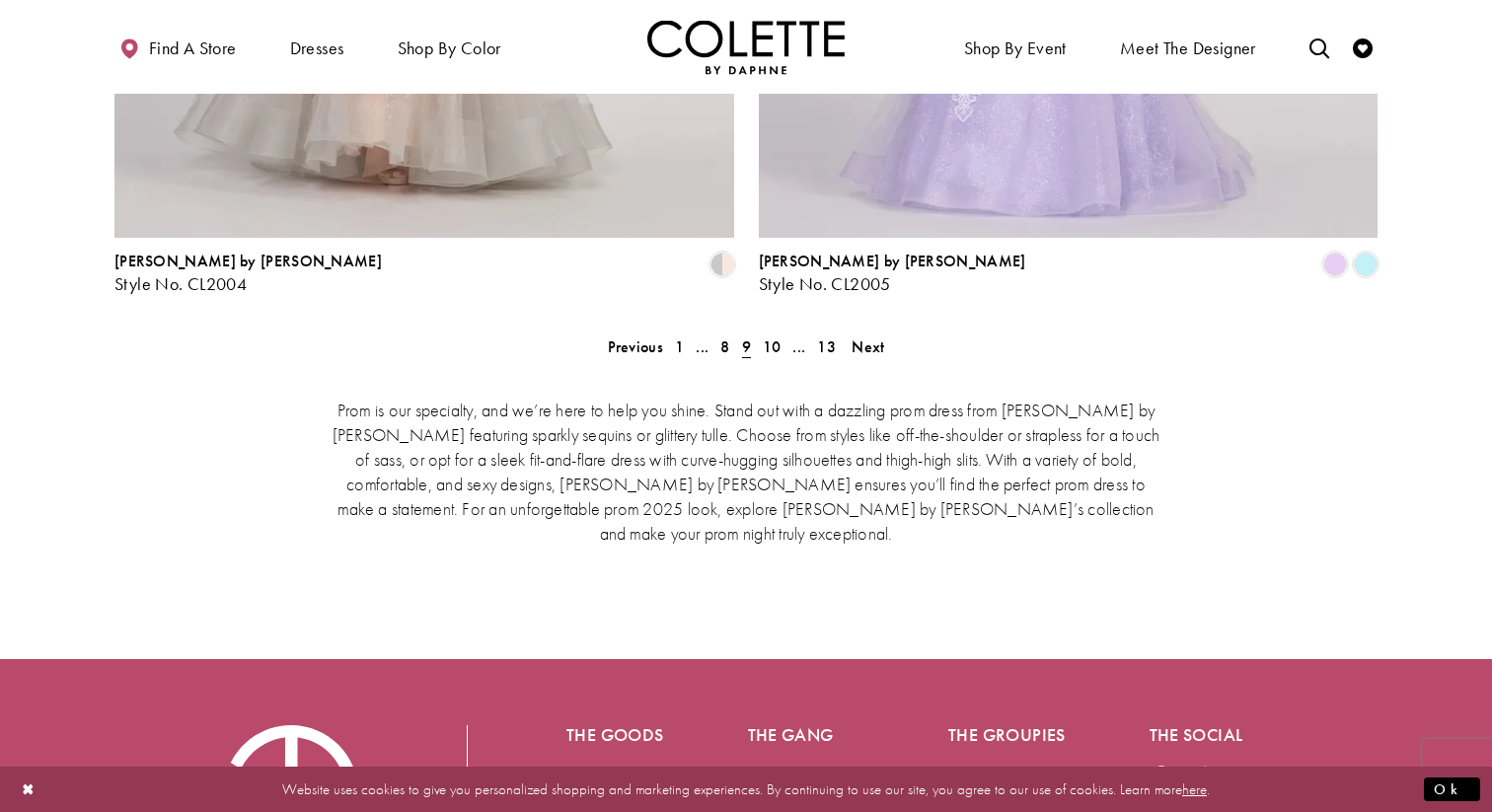
scroll to position [4101, 0]
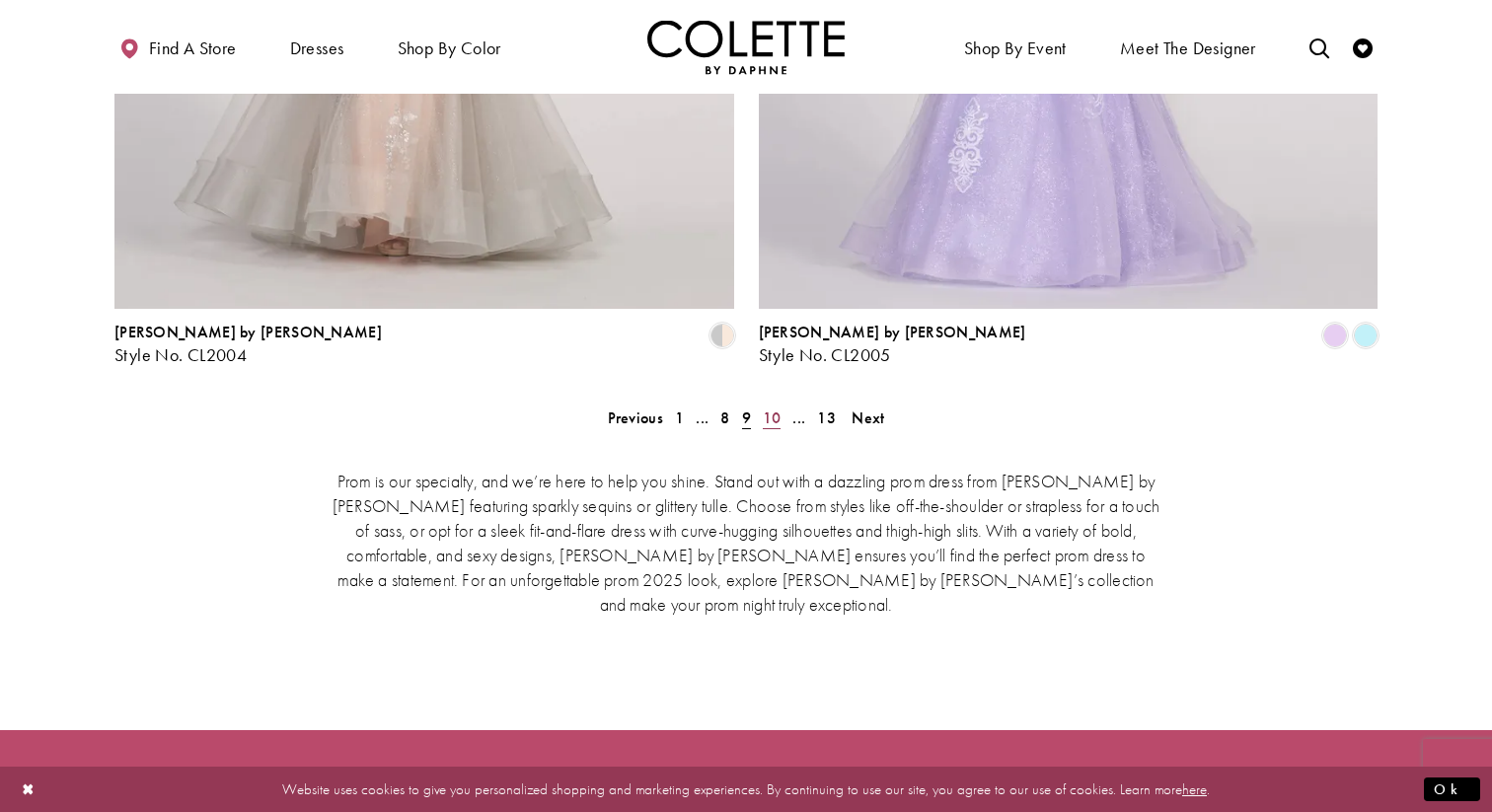
click at [777, 407] on span "10" at bounding box center [772, 417] width 19 height 21
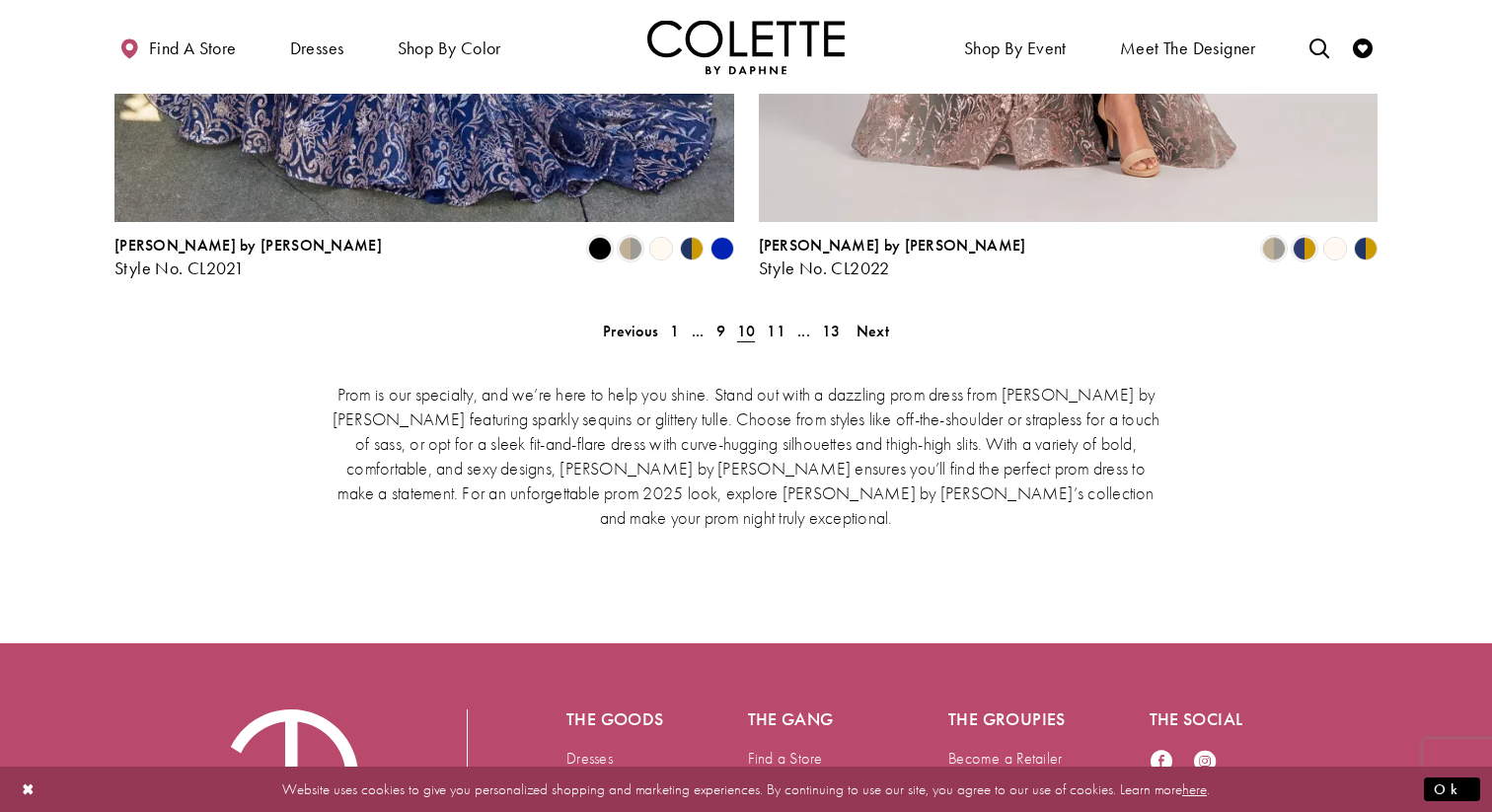
scroll to position [4309, 0]
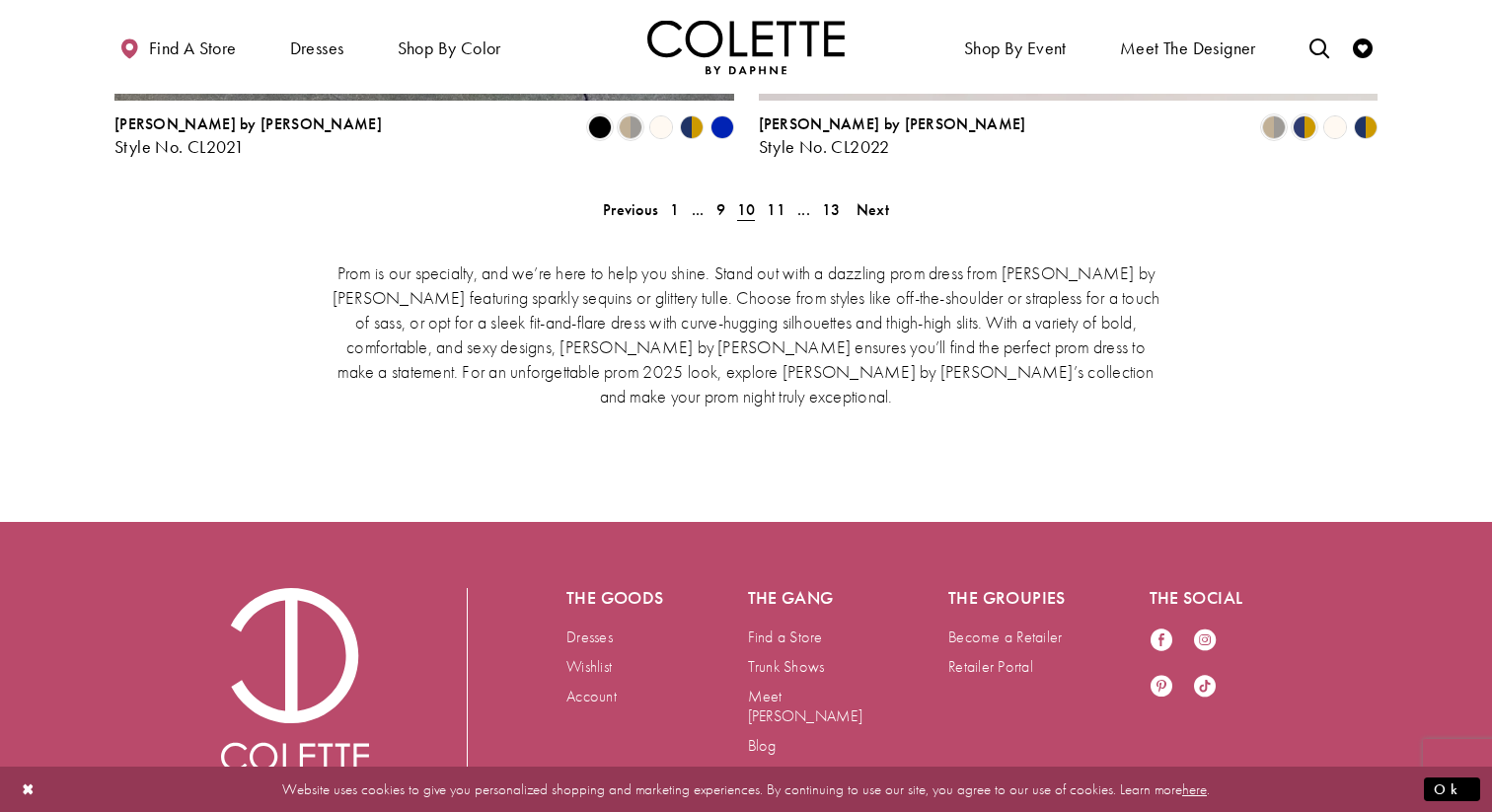
click at [773, 218] on div "Prom is our specialty, and we’re here to help you shine. Stand out with a dazzl…" at bounding box center [746, 333] width 1263 height 230
click at [768, 199] on span "11" at bounding box center [776, 209] width 19 height 21
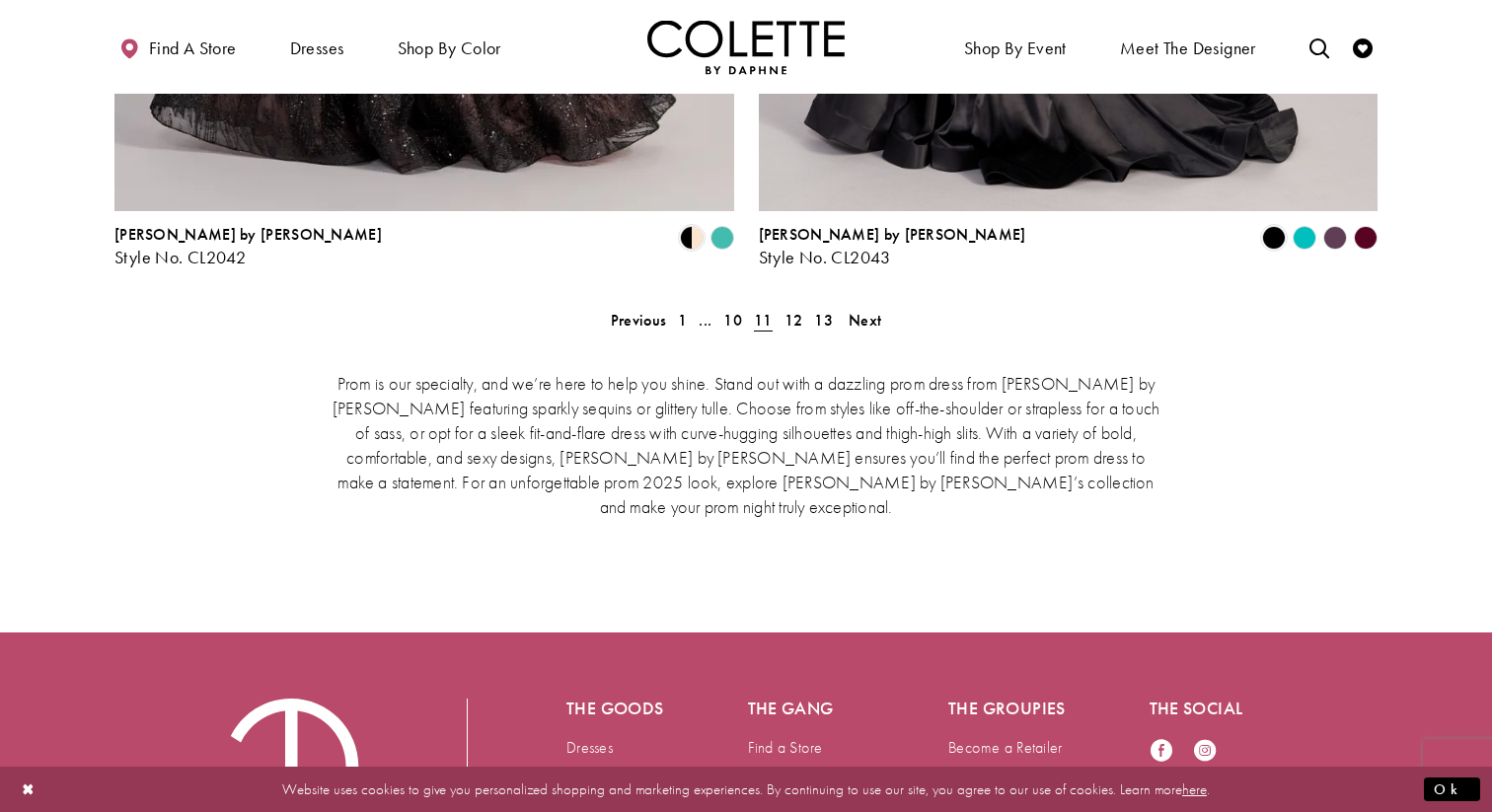
scroll to position [4210, 0]
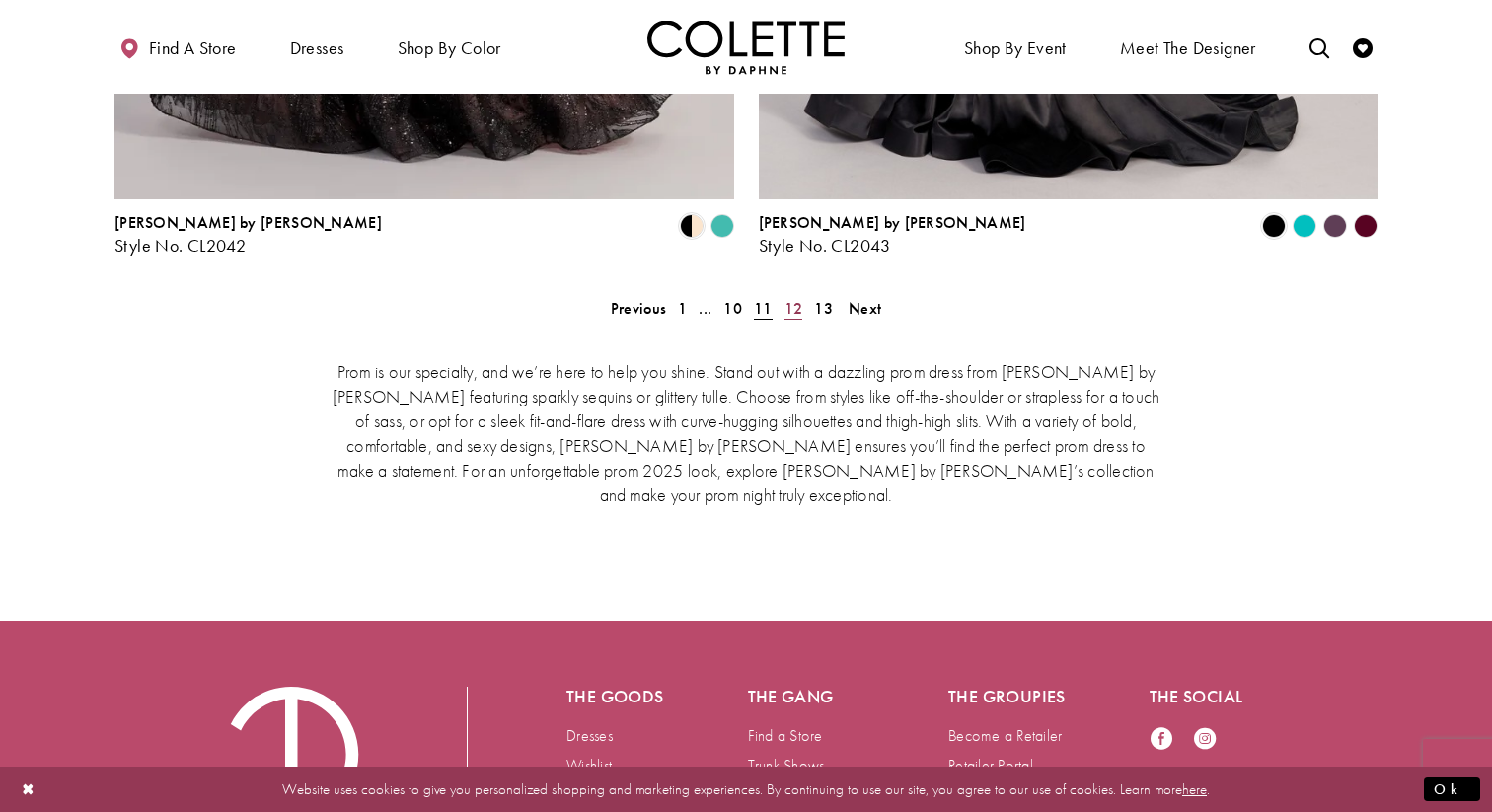
click at [802, 298] on span "12" at bounding box center [794, 308] width 19 height 21
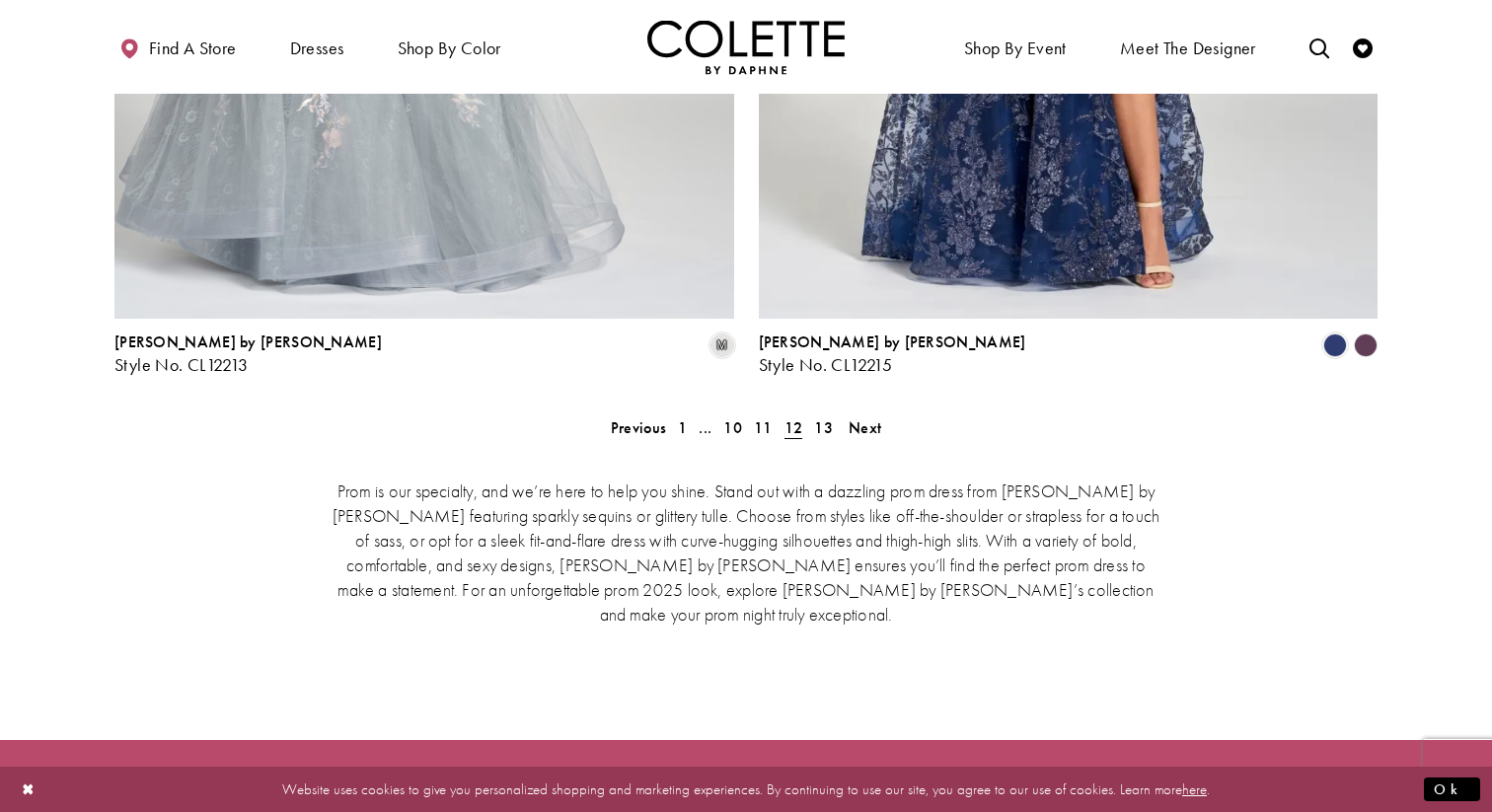
scroll to position [4225, 0]
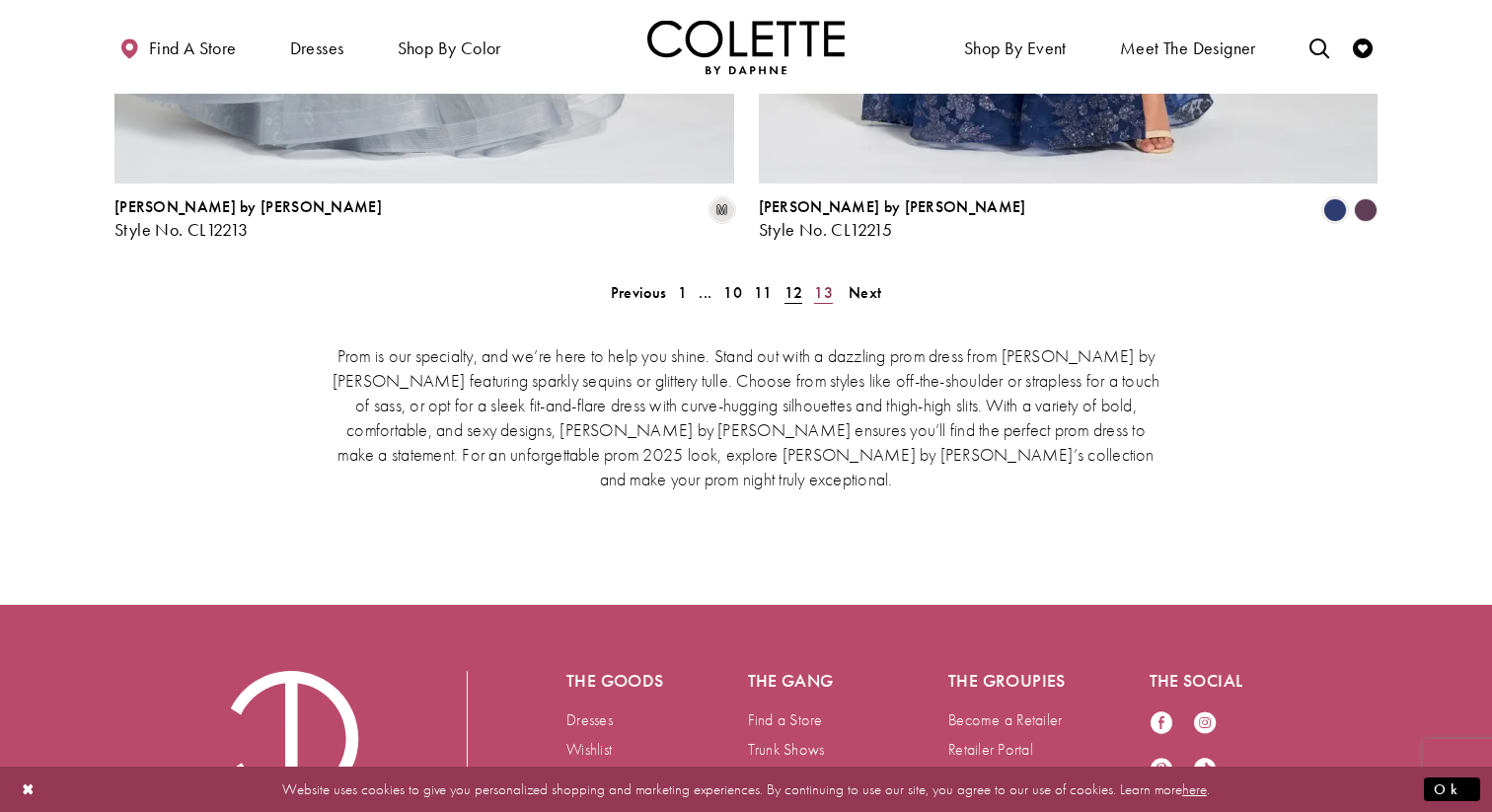
click at [833, 278] on link "13" at bounding box center [823, 292] width 31 height 29
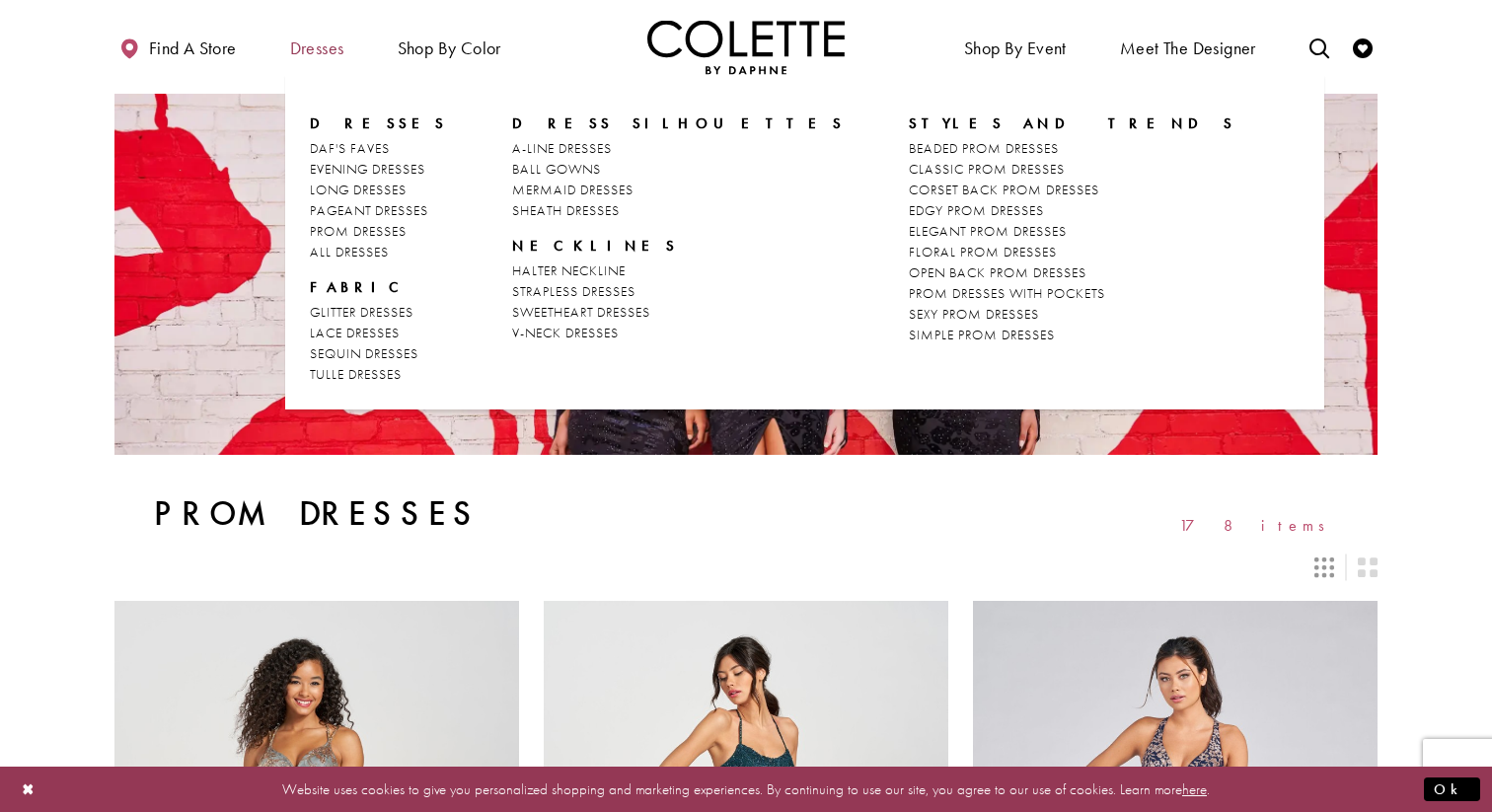
click at [312, 40] on span "Dresses" at bounding box center [317, 49] width 54 height 20
click at [352, 224] on span "PROM DRESSES" at bounding box center [359, 231] width 97 height 18
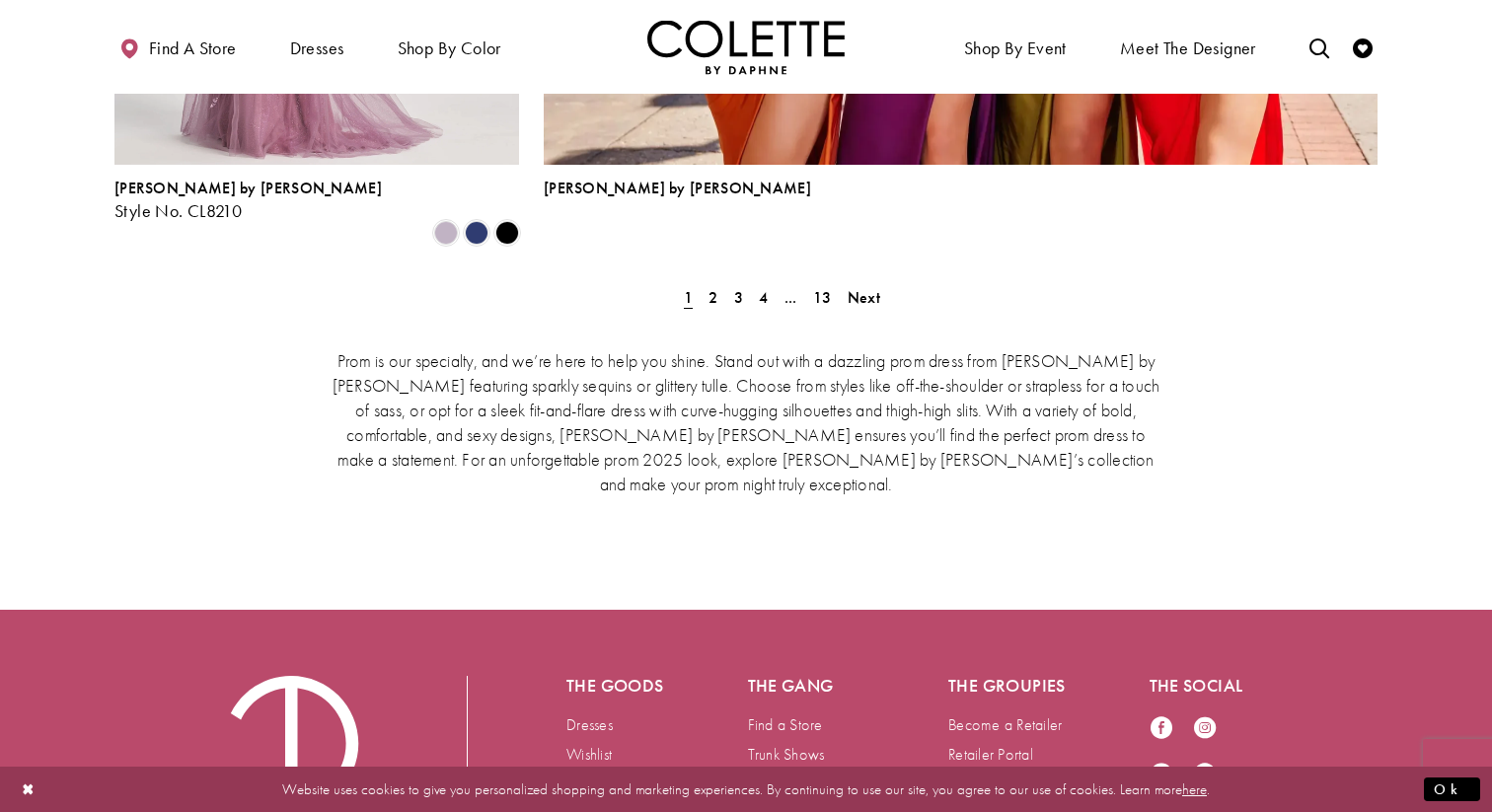
scroll to position [4683, 0]
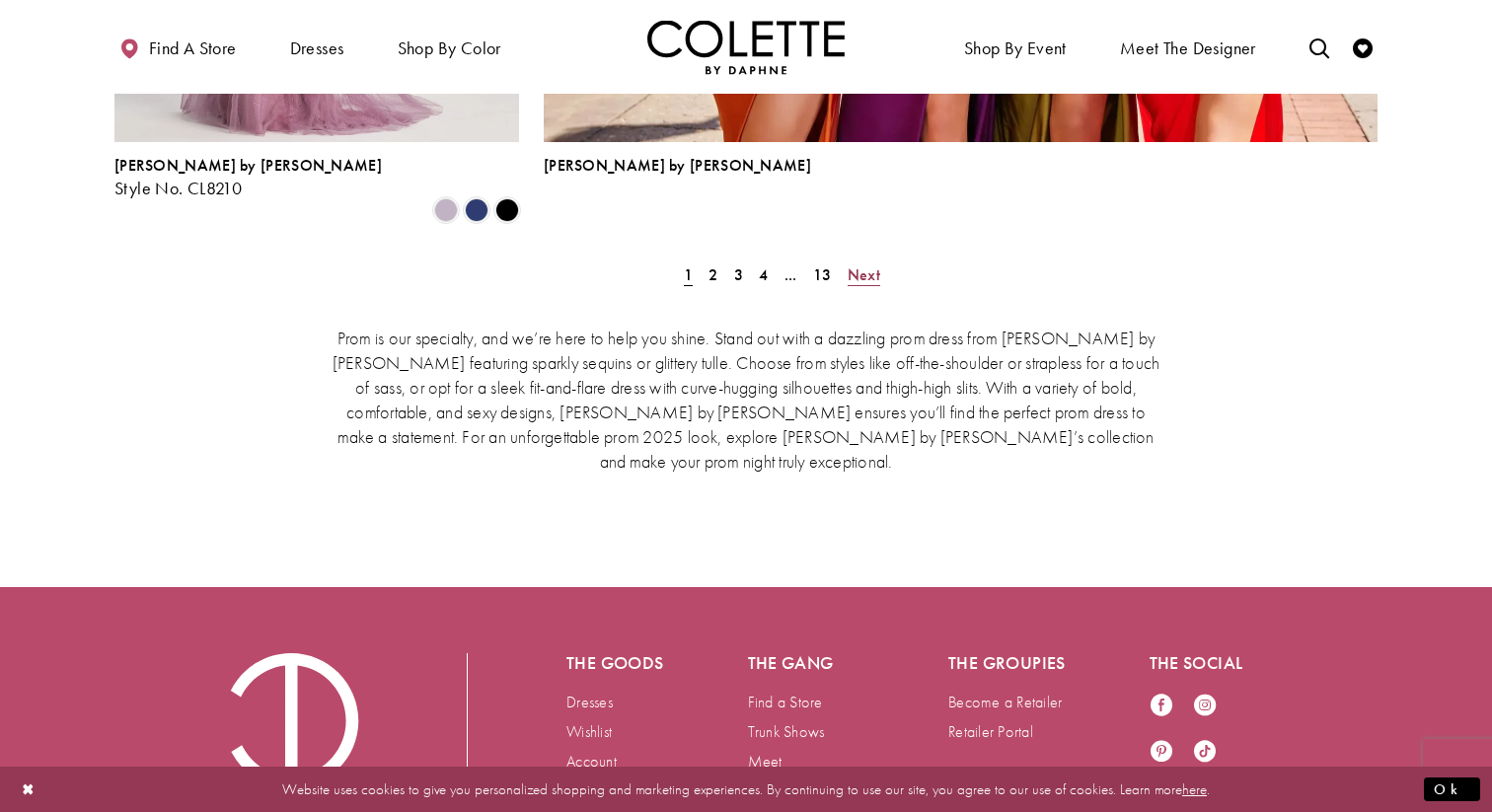
click at [852, 264] on span "Next" at bounding box center [864, 274] width 33 height 21
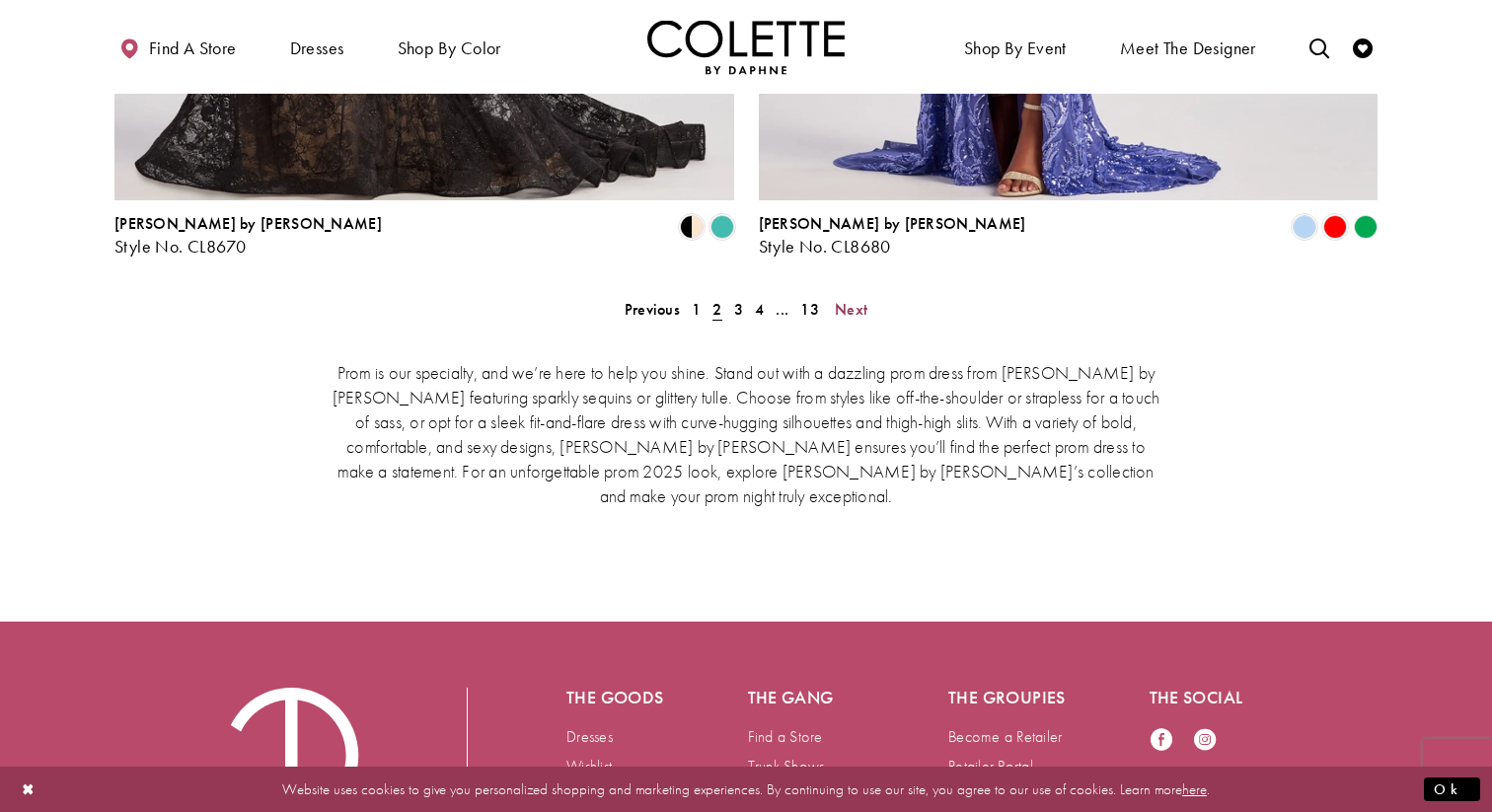
scroll to position [4222, 0]
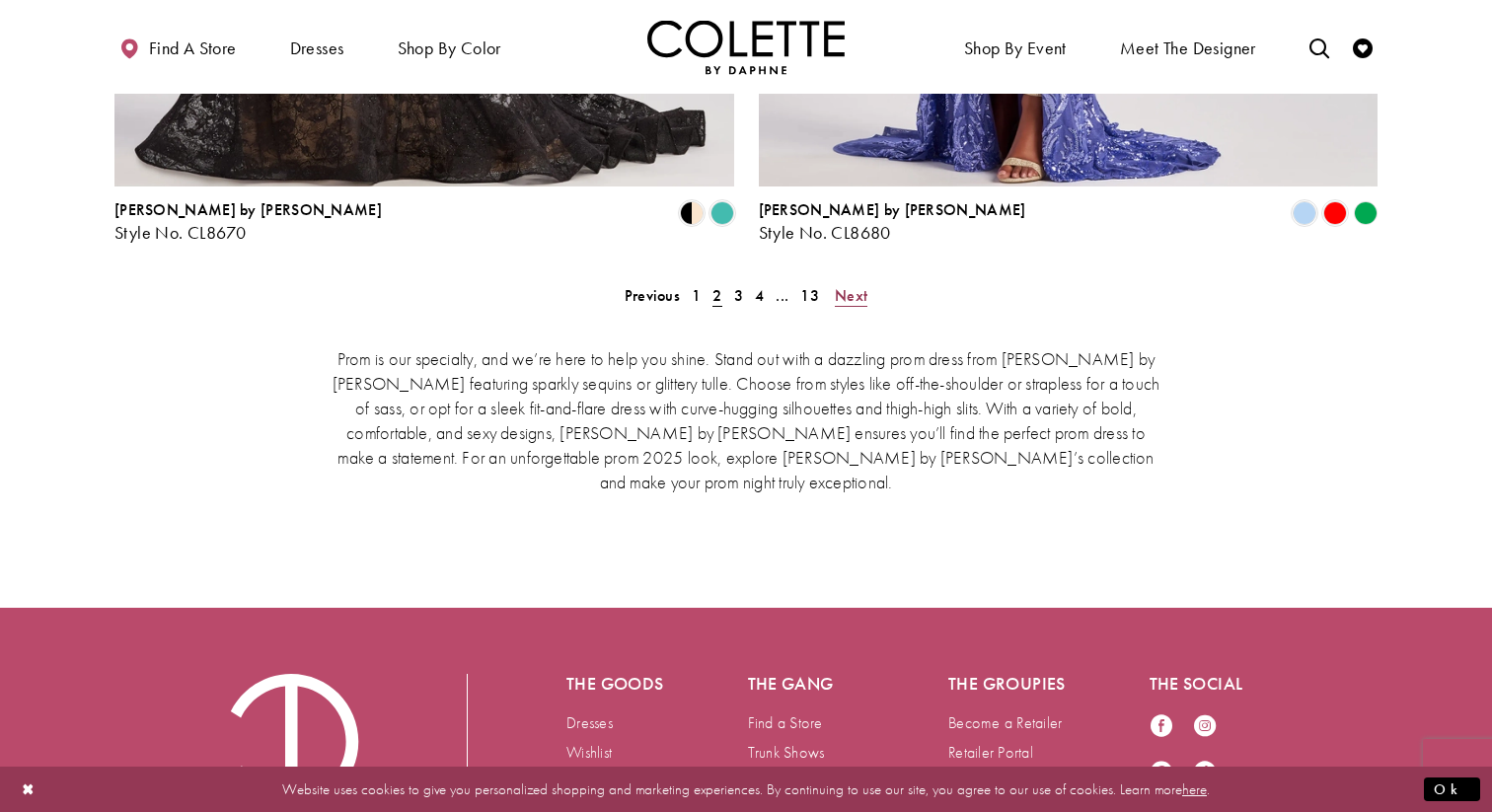
click at [845, 285] on span "Next" at bounding box center [851, 295] width 33 height 21
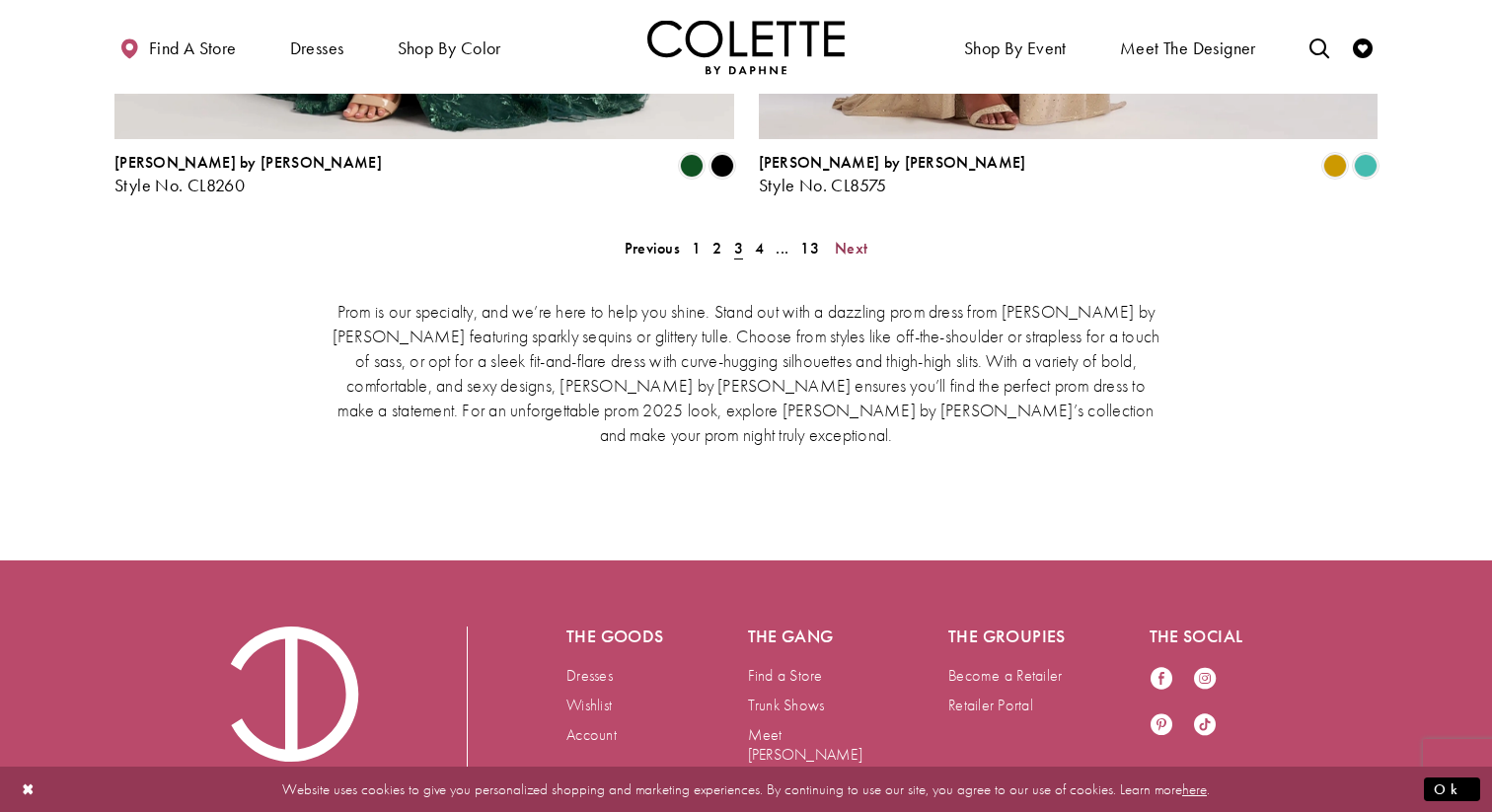
scroll to position [4309, 0]
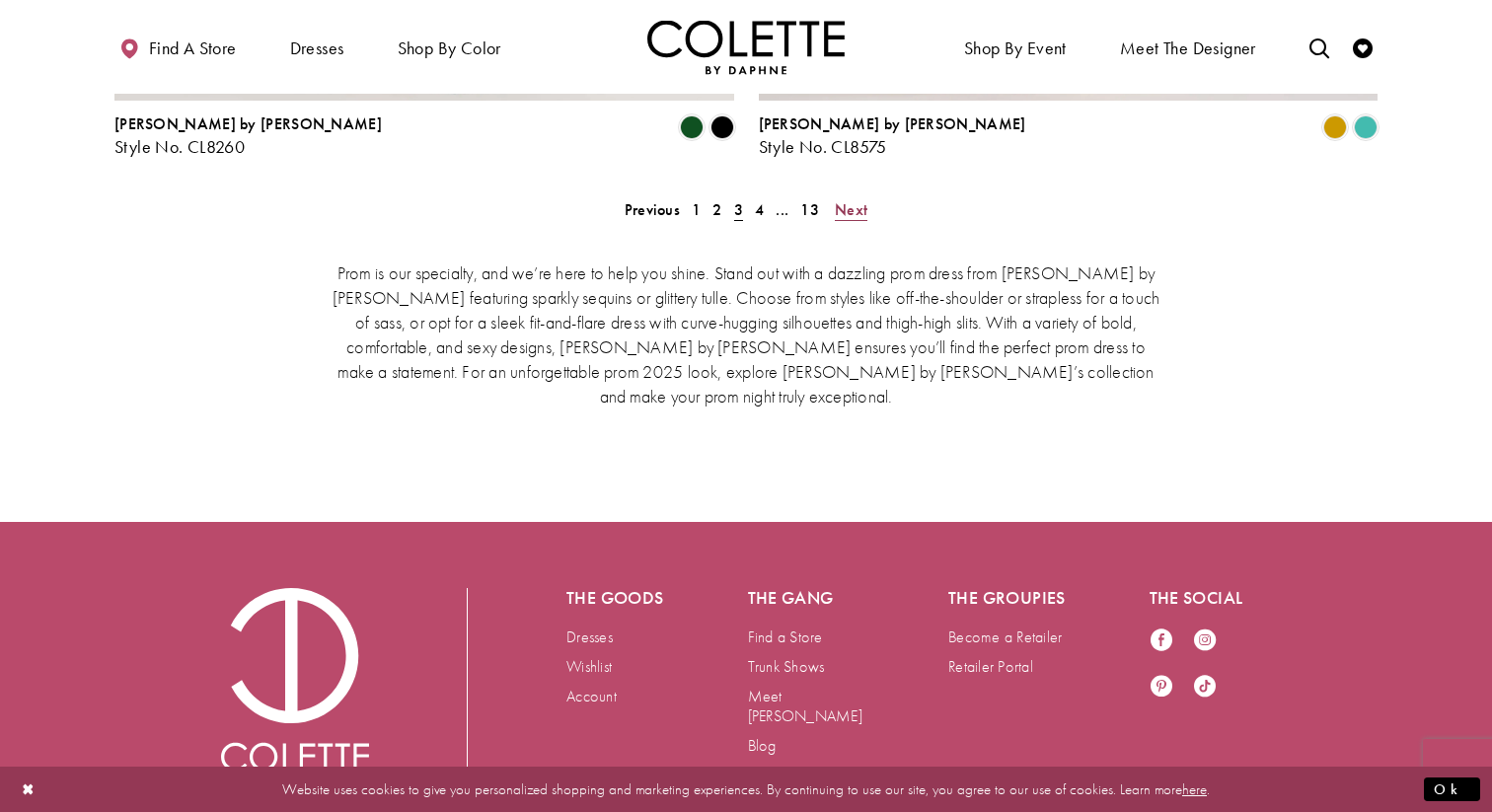
click at [852, 199] on span "Next" at bounding box center [851, 209] width 33 height 21
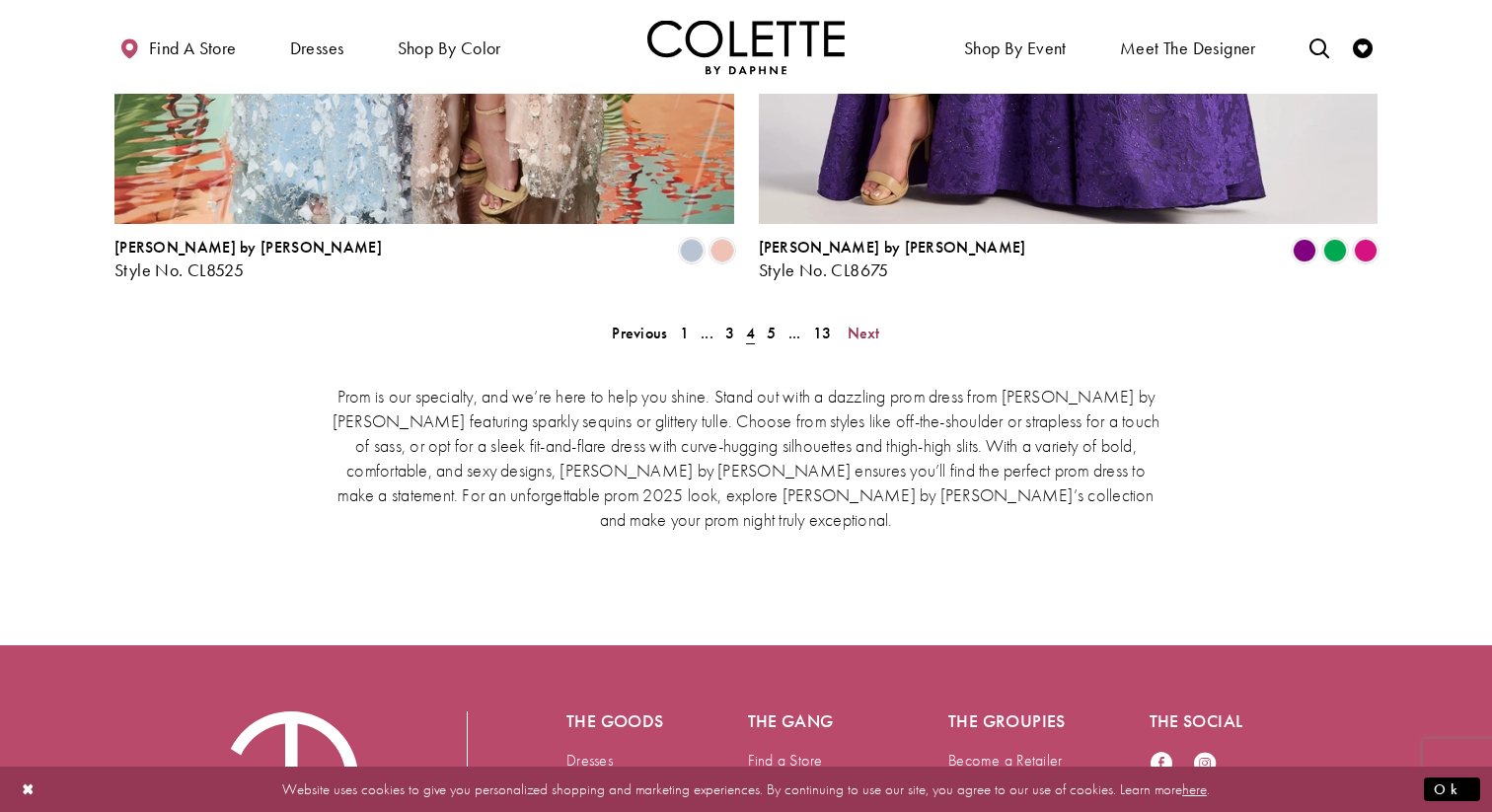
scroll to position [4211, 0]
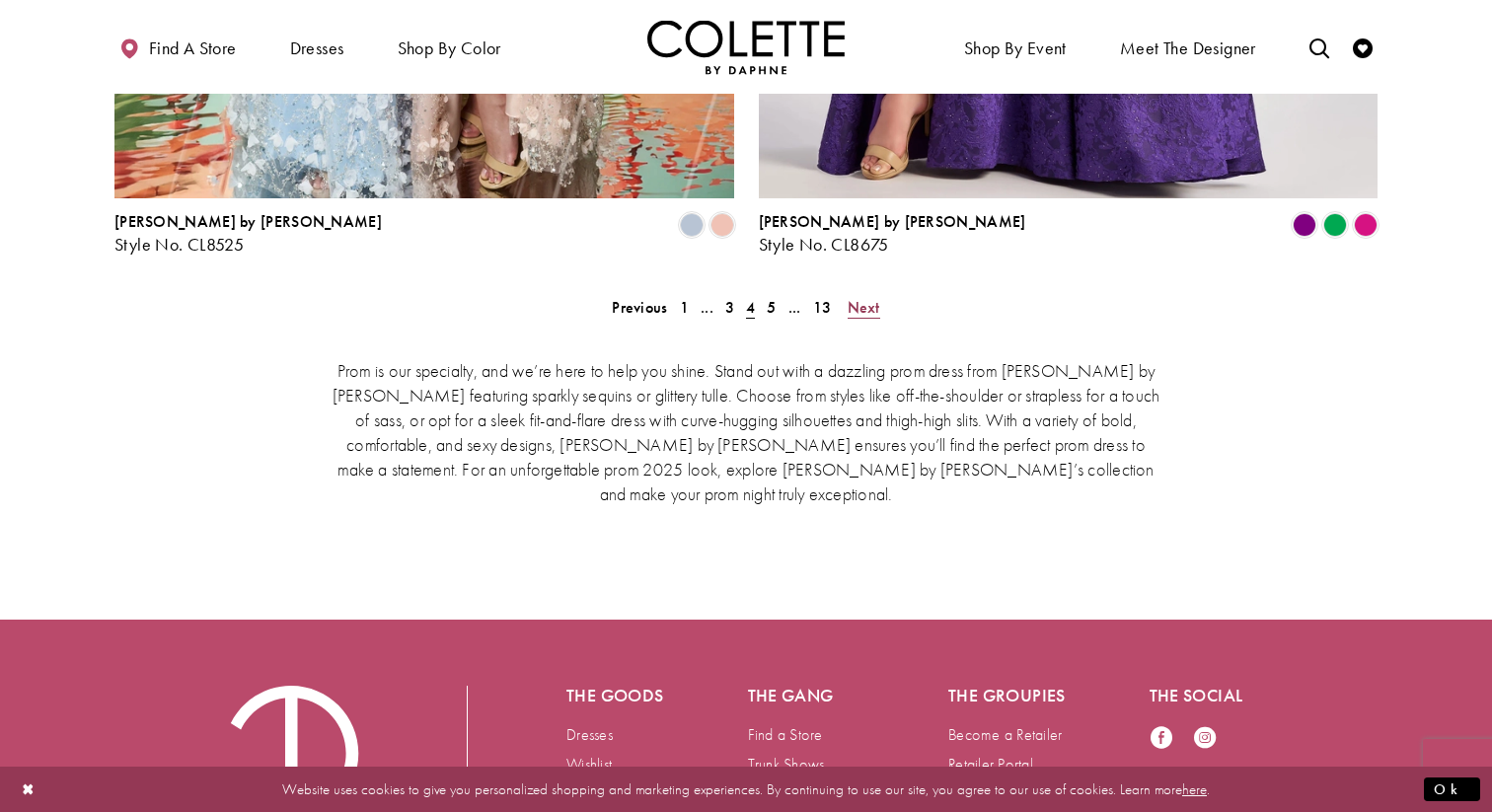
click at [870, 297] on span "Next" at bounding box center [864, 307] width 33 height 21
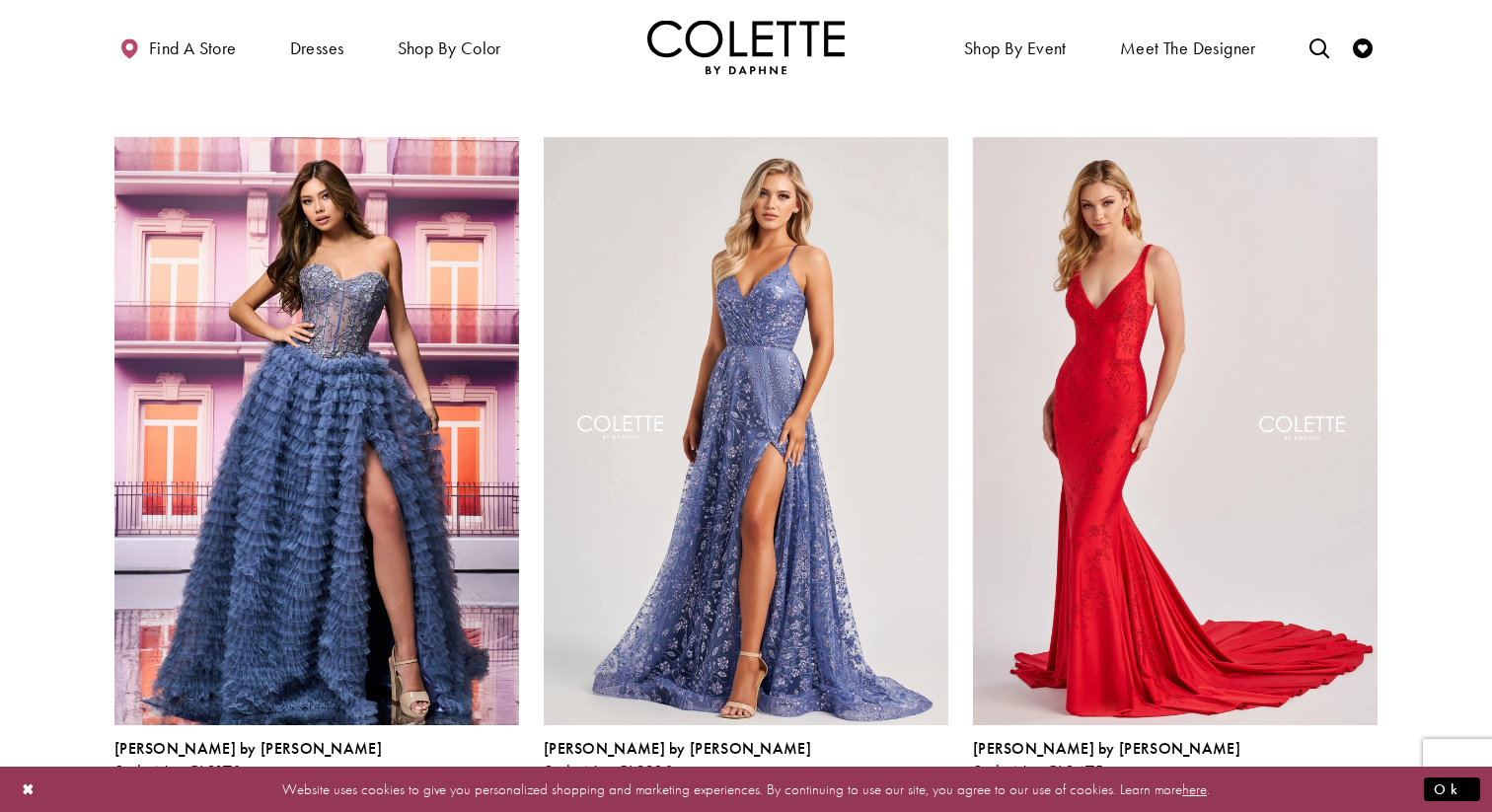
scroll to position [1949, 0]
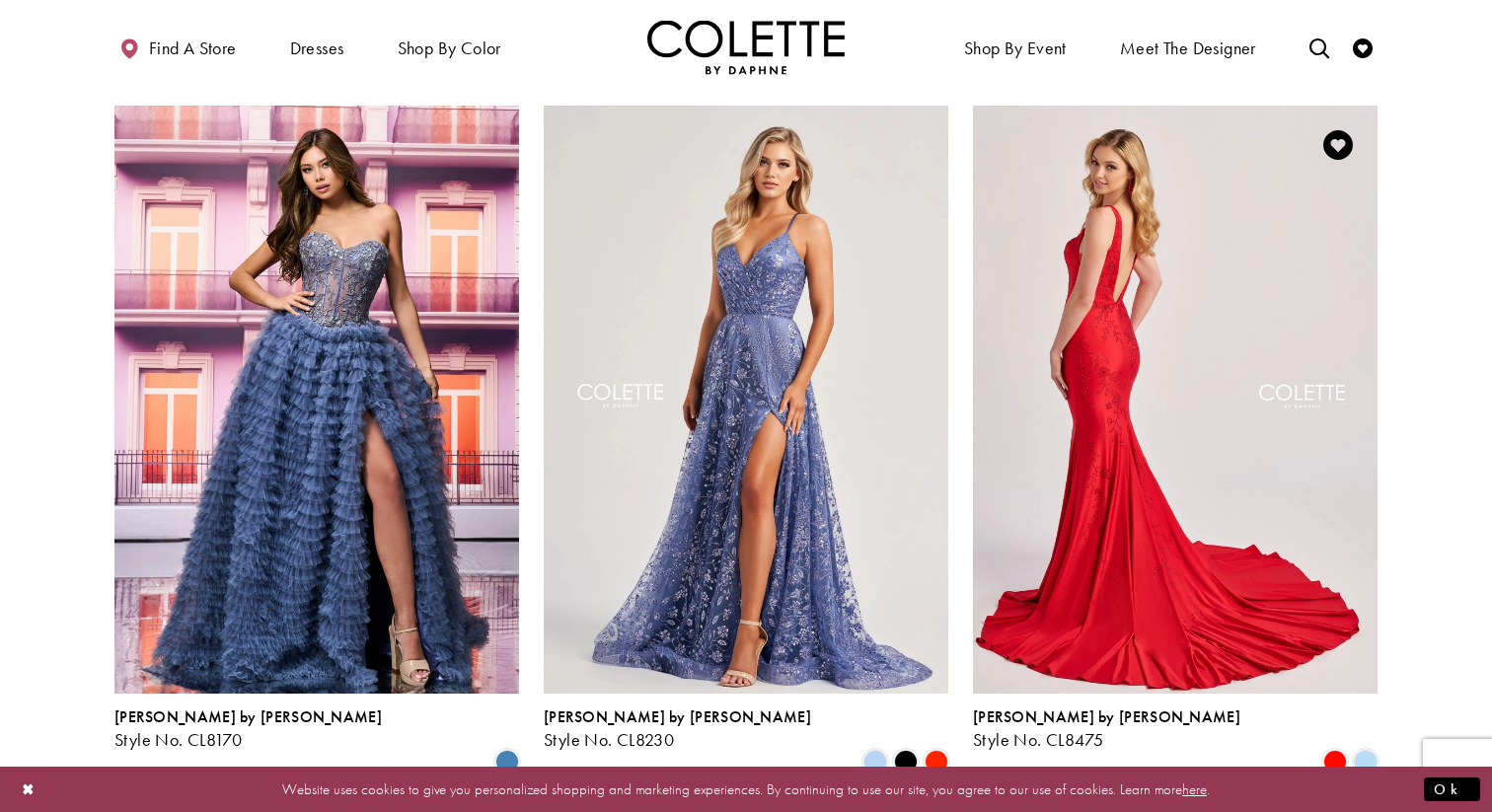
click at [1172, 363] on img "Visit Colette by Daphne Style No. CL8475 Page" at bounding box center [1175, 400] width 404 height 588
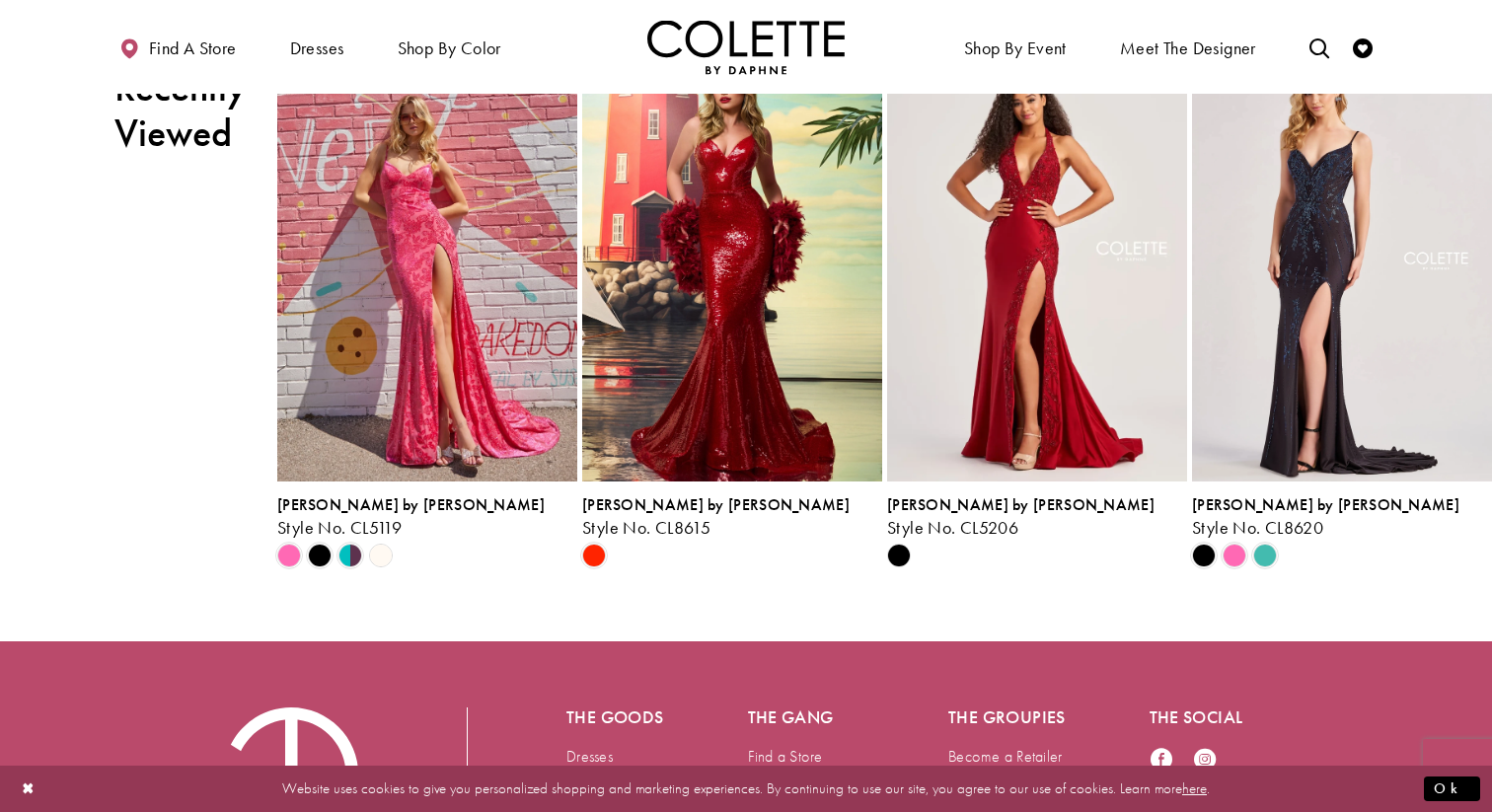
scroll to position [3397, 0]
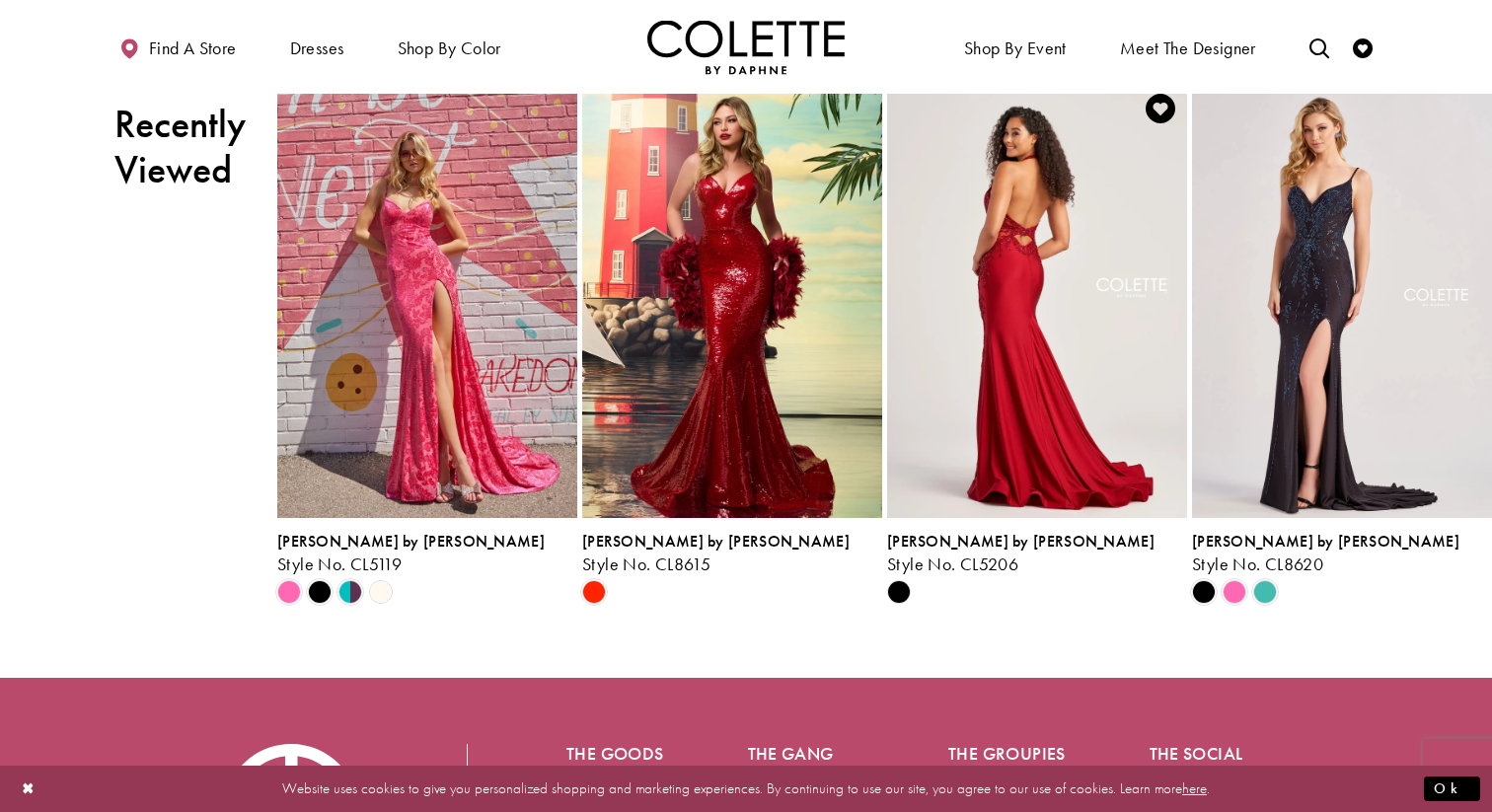
click at [1117, 516] on img "Visit Colette by Daphne Style No. CL5206 Page" at bounding box center [1037, 300] width 300 height 436
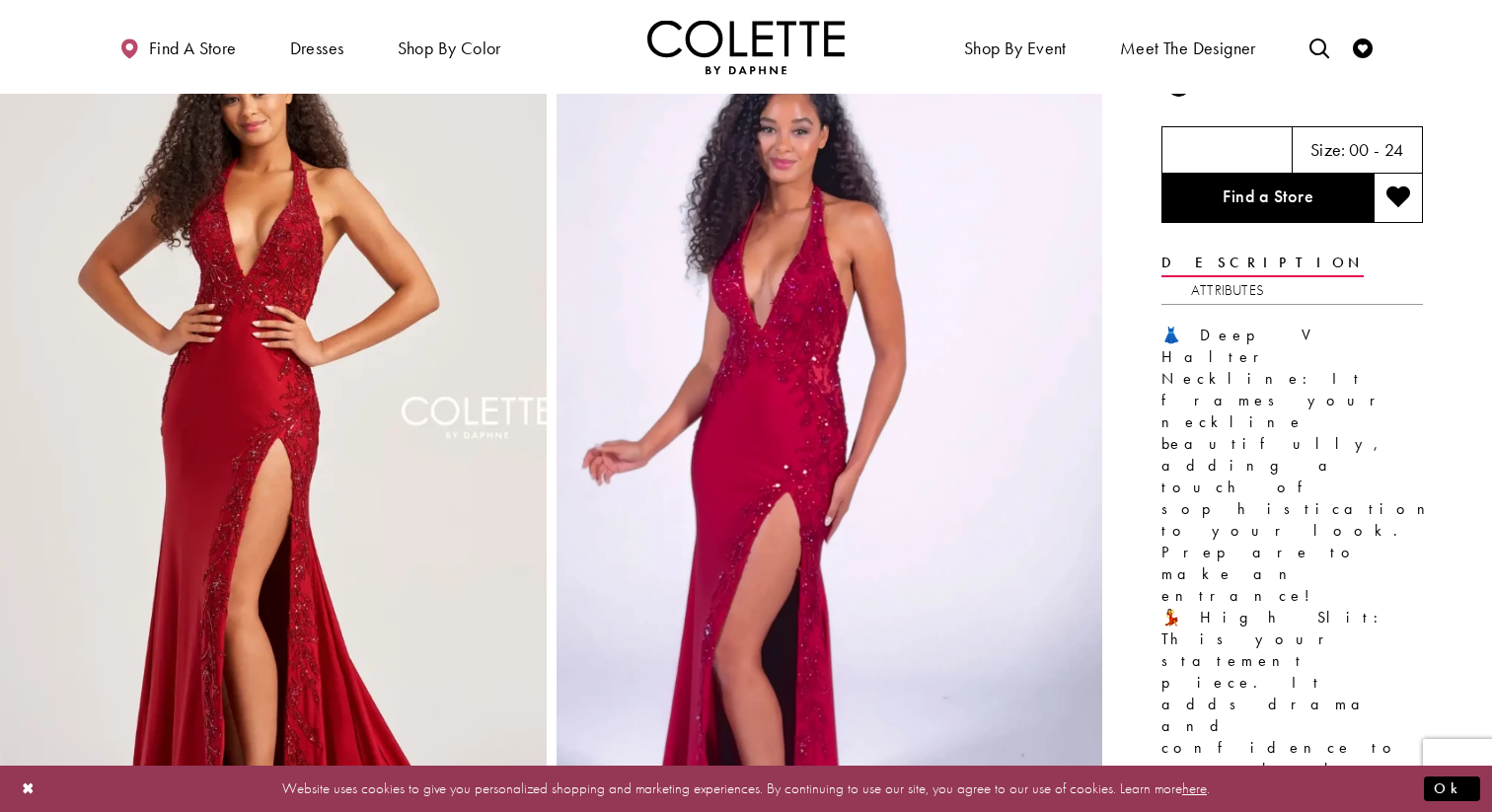
scroll to position [110, 0]
